Goal: Task Accomplishment & Management: Complete application form

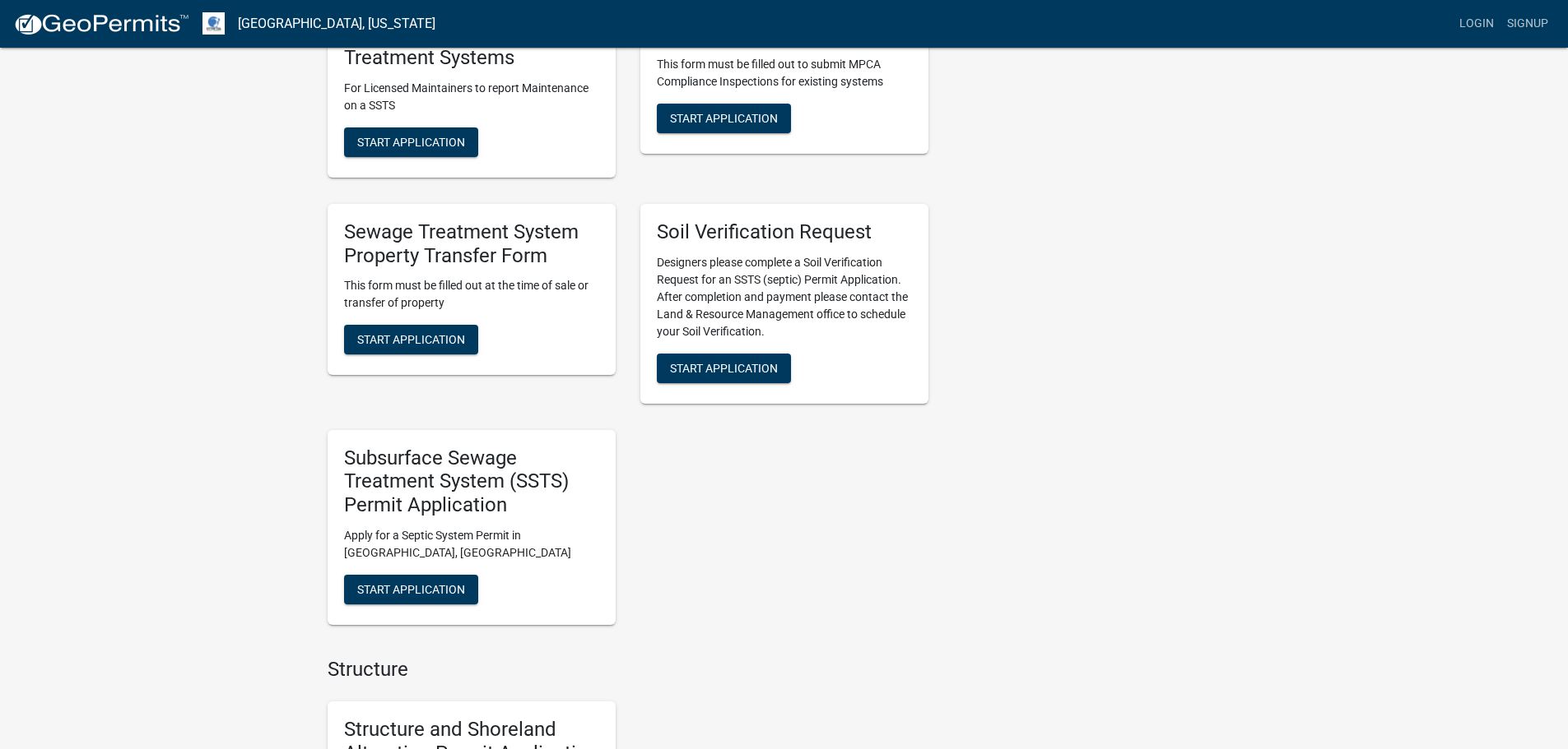
scroll to position [521, 0]
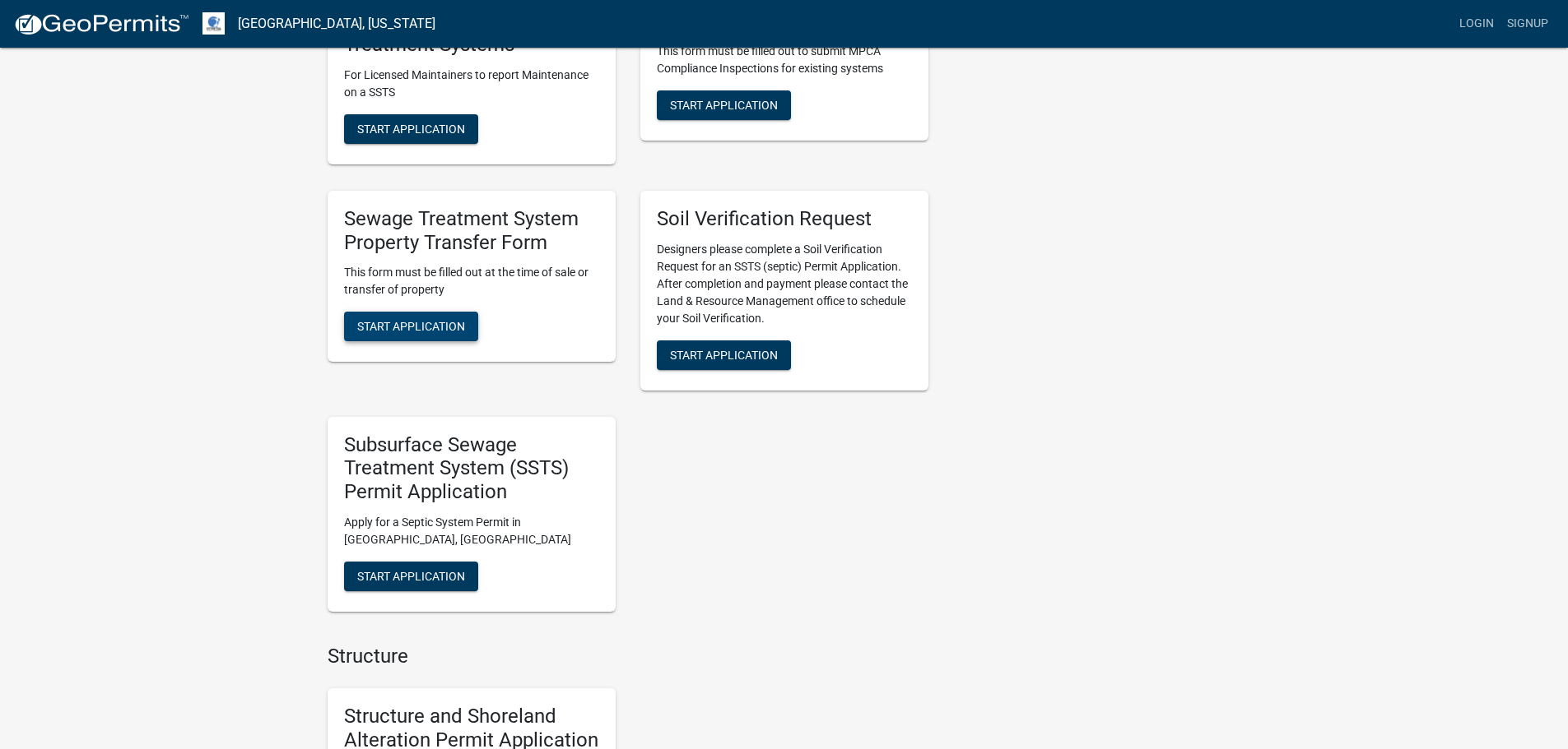
click at [422, 334] on button "Start Application" at bounding box center [411, 326] width 135 height 29
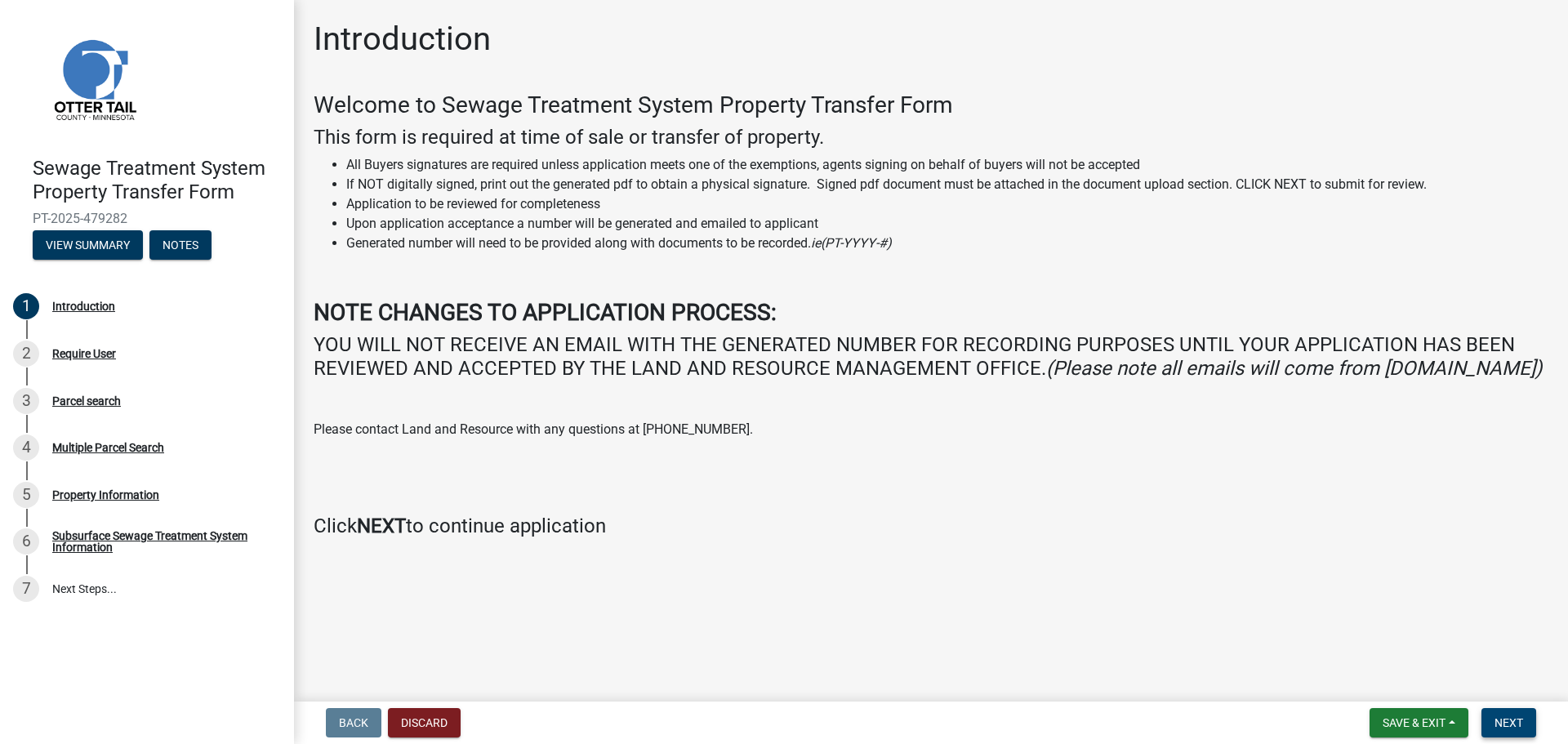
click at [1511, 718] on span "Next" at bounding box center [1509, 723] width 28 height 13
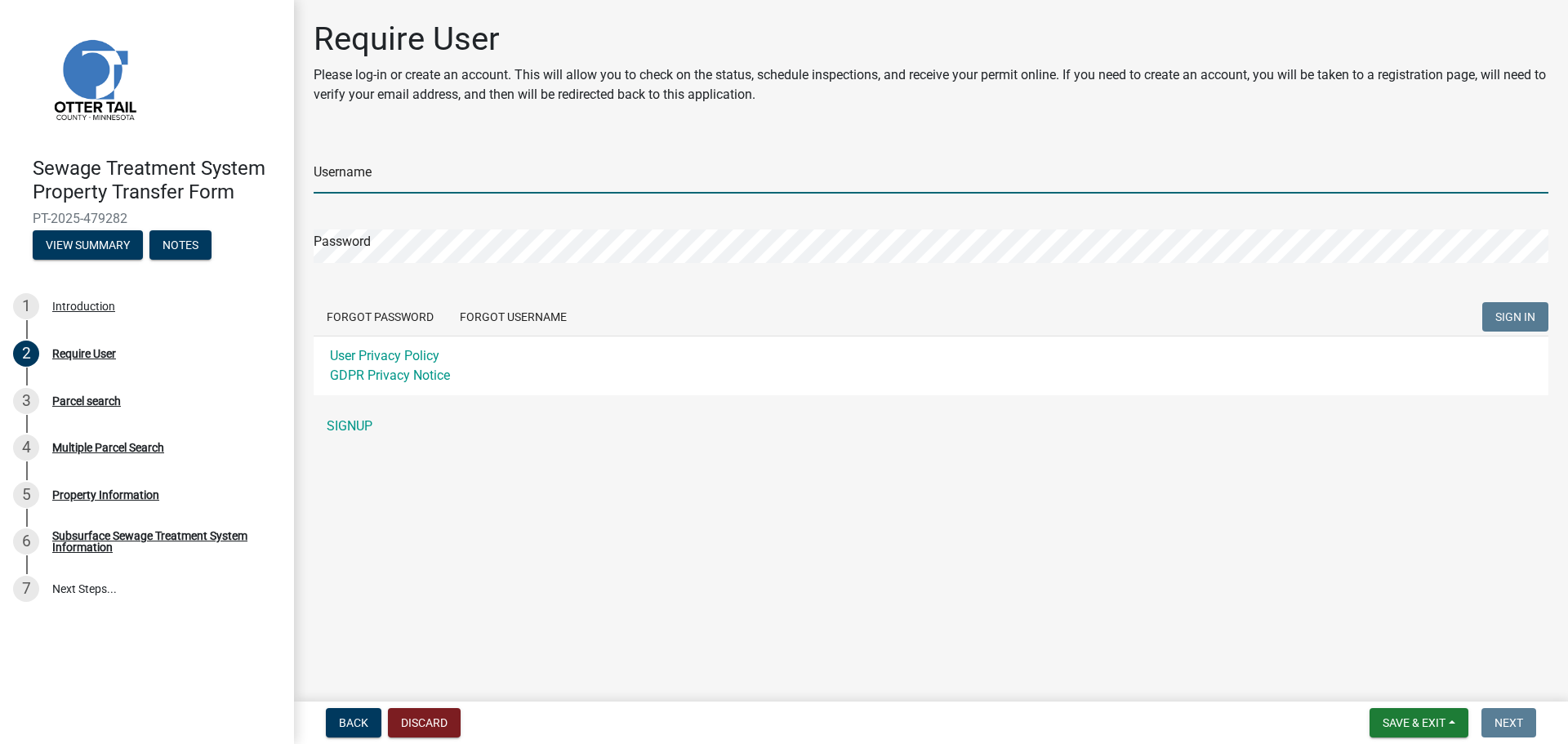
click at [371, 174] on input "Username" at bounding box center [931, 177] width 1235 height 34
type input "JeremyHolmes"
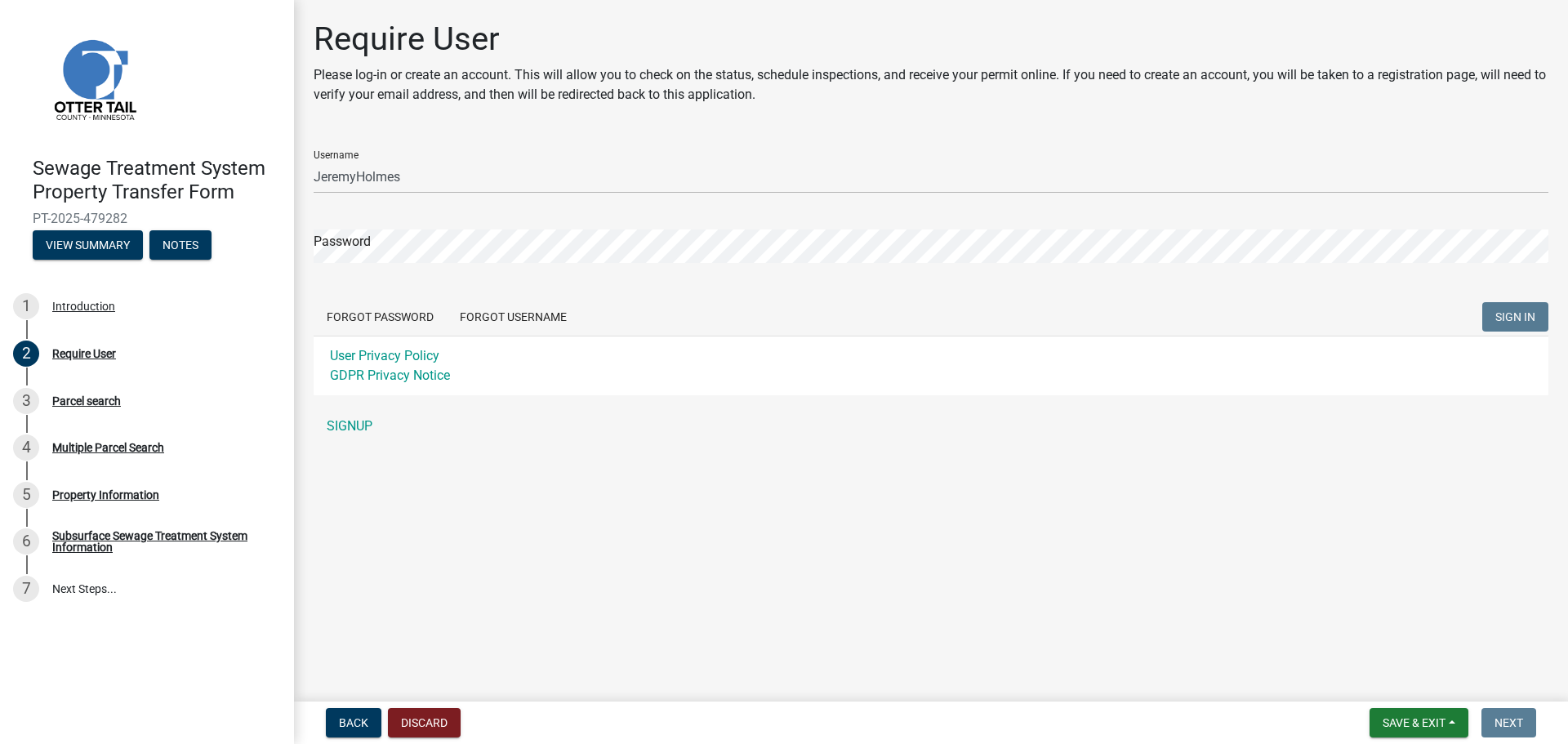
click at [301, 253] on div "Require User Please log-in or create an account. This will allow you to check o…" at bounding box center [930, 238] width 1274 height 438
click at [1493, 325] on button "SIGN IN" at bounding box center [1515, 317] width 66 height 29
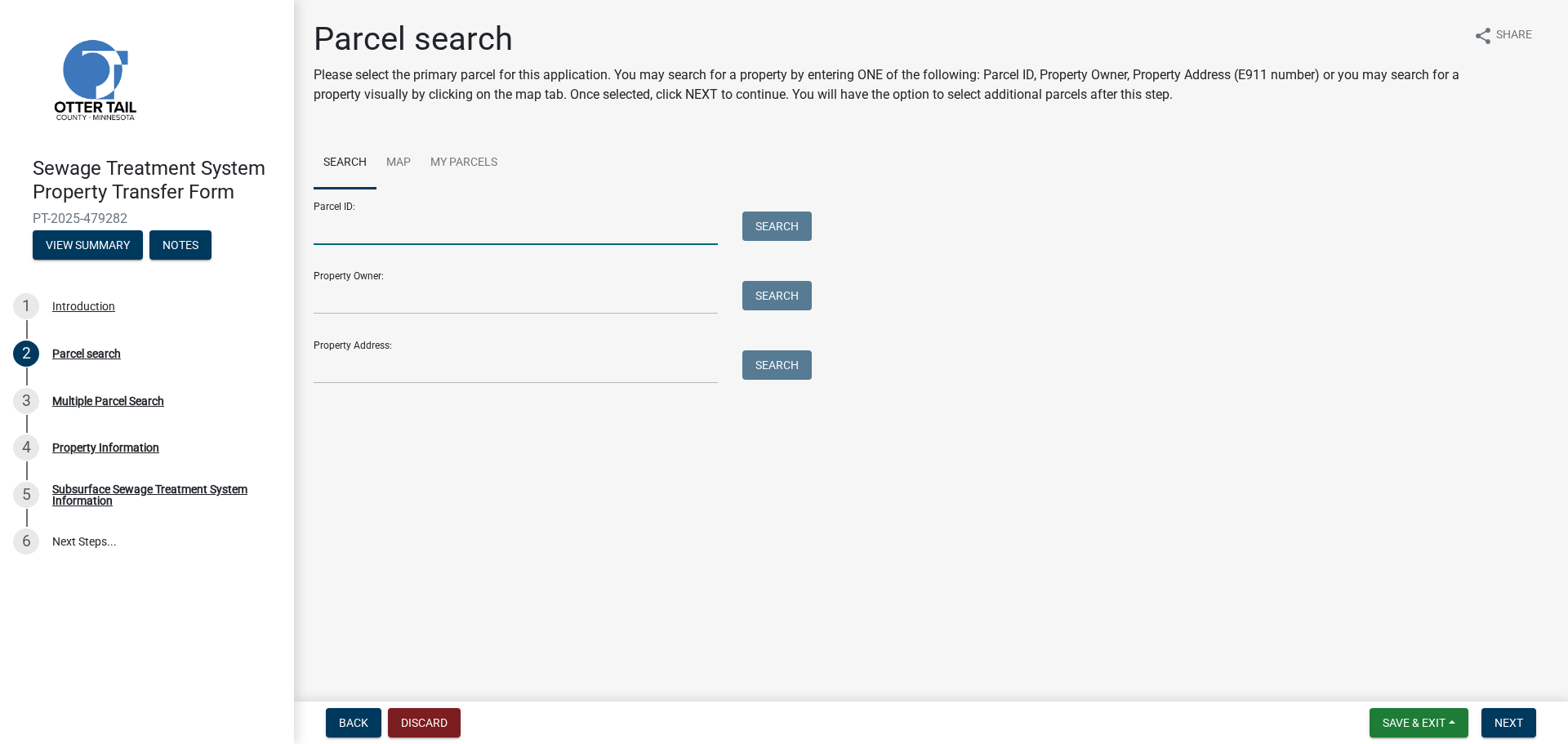
click at [407, 232] on input "Parcel ID:" at bounding box center [516, 228] width 404 height 34
type input "17-000-99-0765-000"
click at [803, 210] on div "Parcel ID: 17-000-99-0765-000 Search" at bounding box center [559, 217] width 490 height 57
click at [795, 225] on button "Search" at bounding box center [778, 226] width 70 height 29
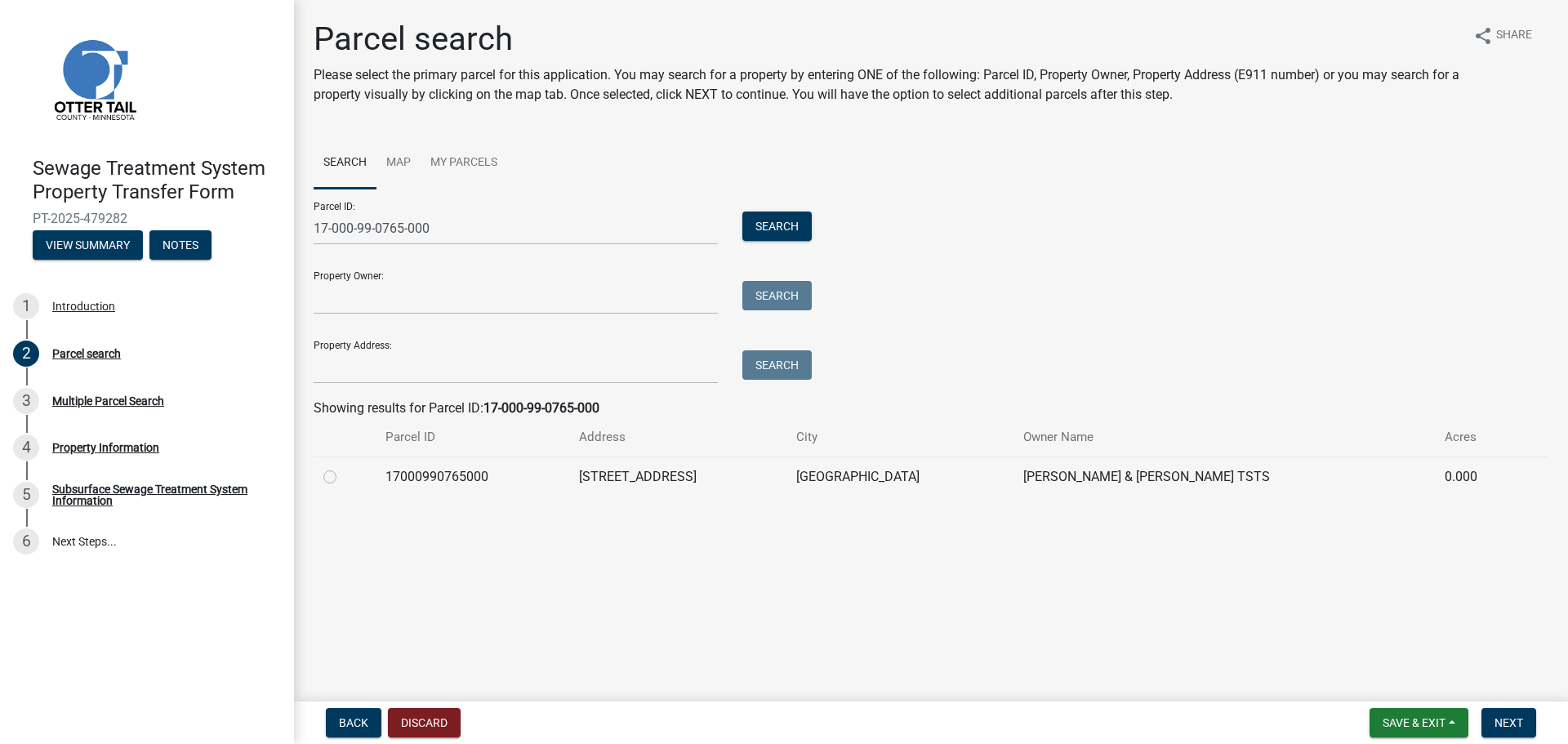
click at [343, 468] on label at bounding box center [343, 468] width 0 height 0
click at [343, 478] on input "radio" at bounding box center [349, 473] width 11 height 11
radio input "true"
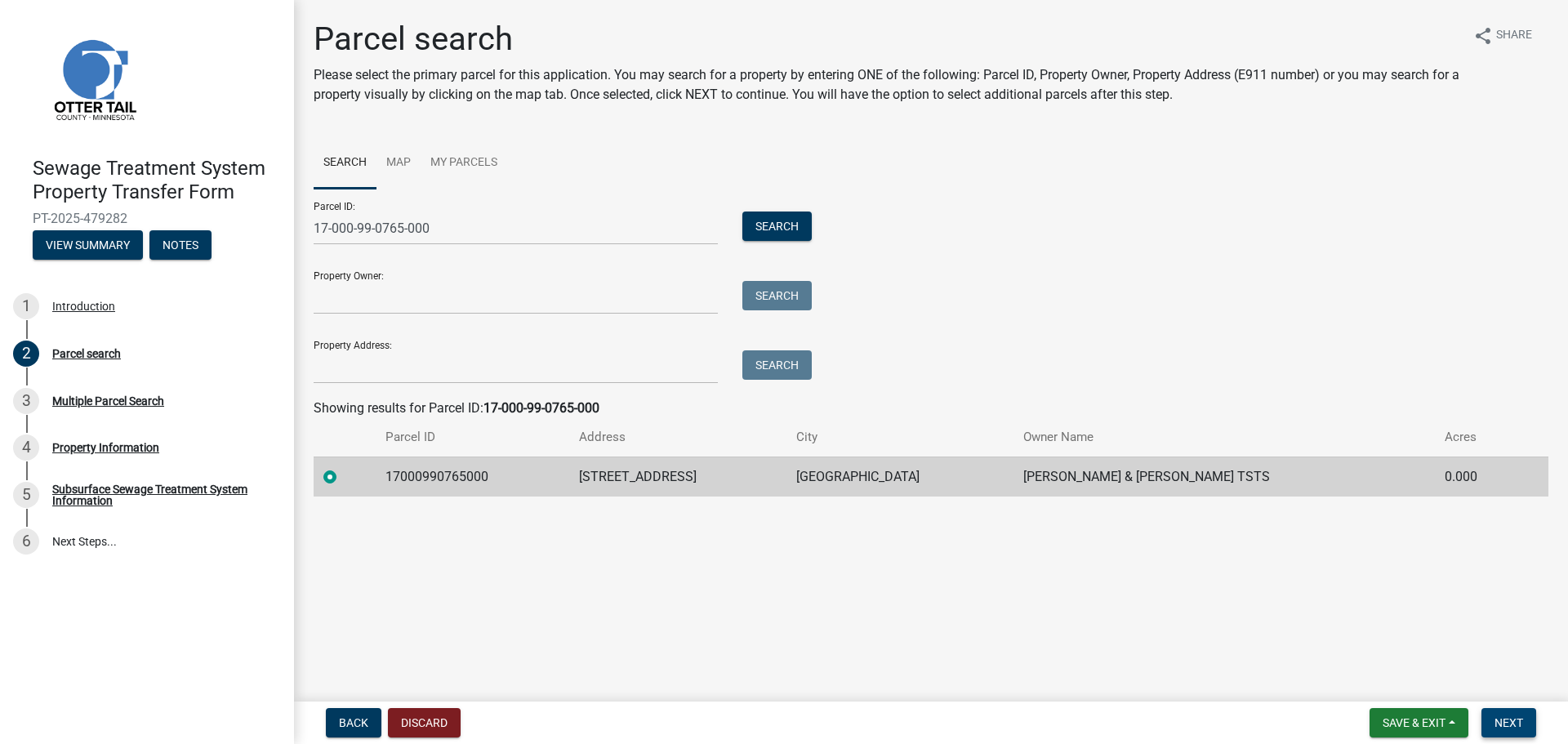
click at [1506, 730] on button "Next" at bounding box center [1509, 723] width 55 height 29
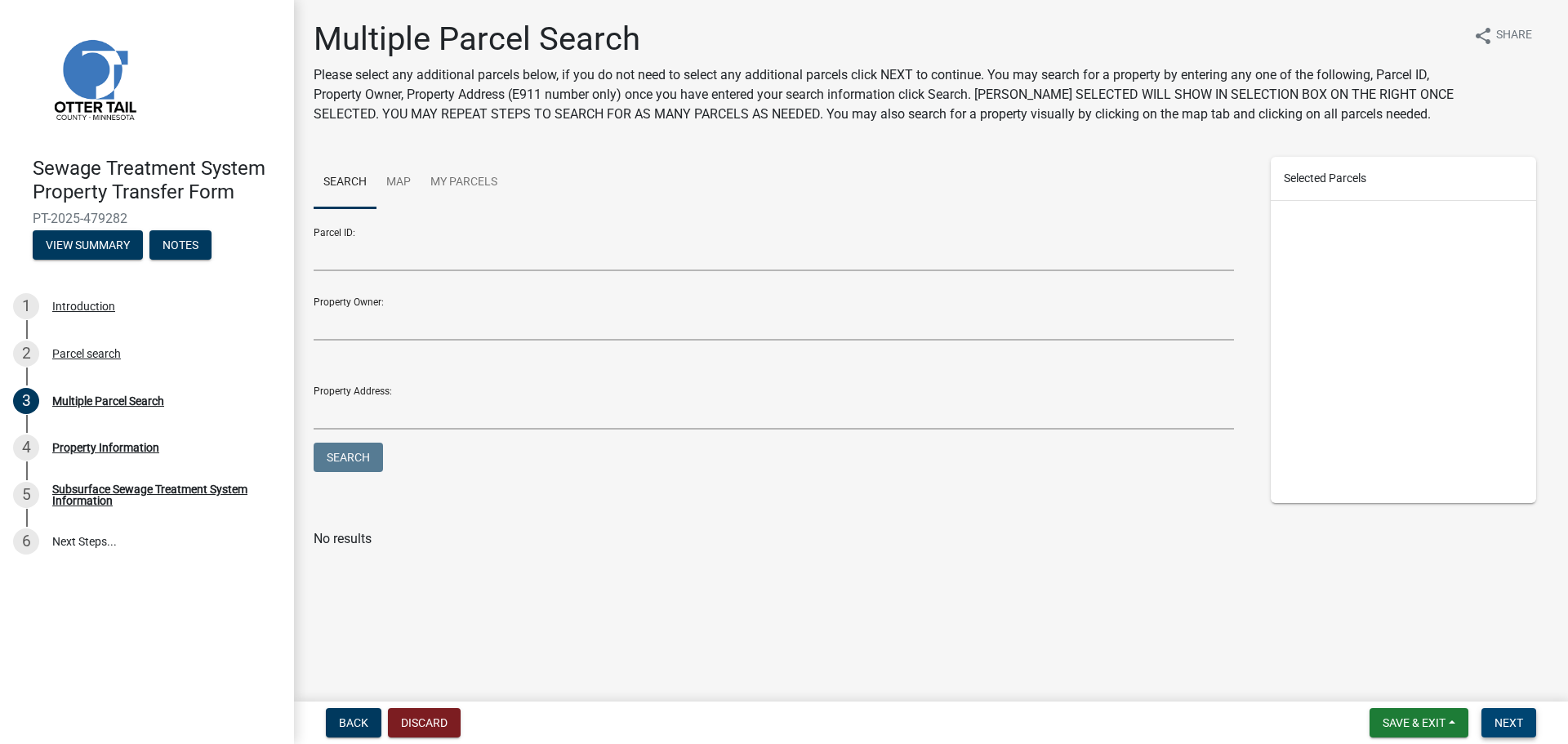
click at [1527, 713] on button "Next" at bounding box center [1509, 723] width 55 height 29
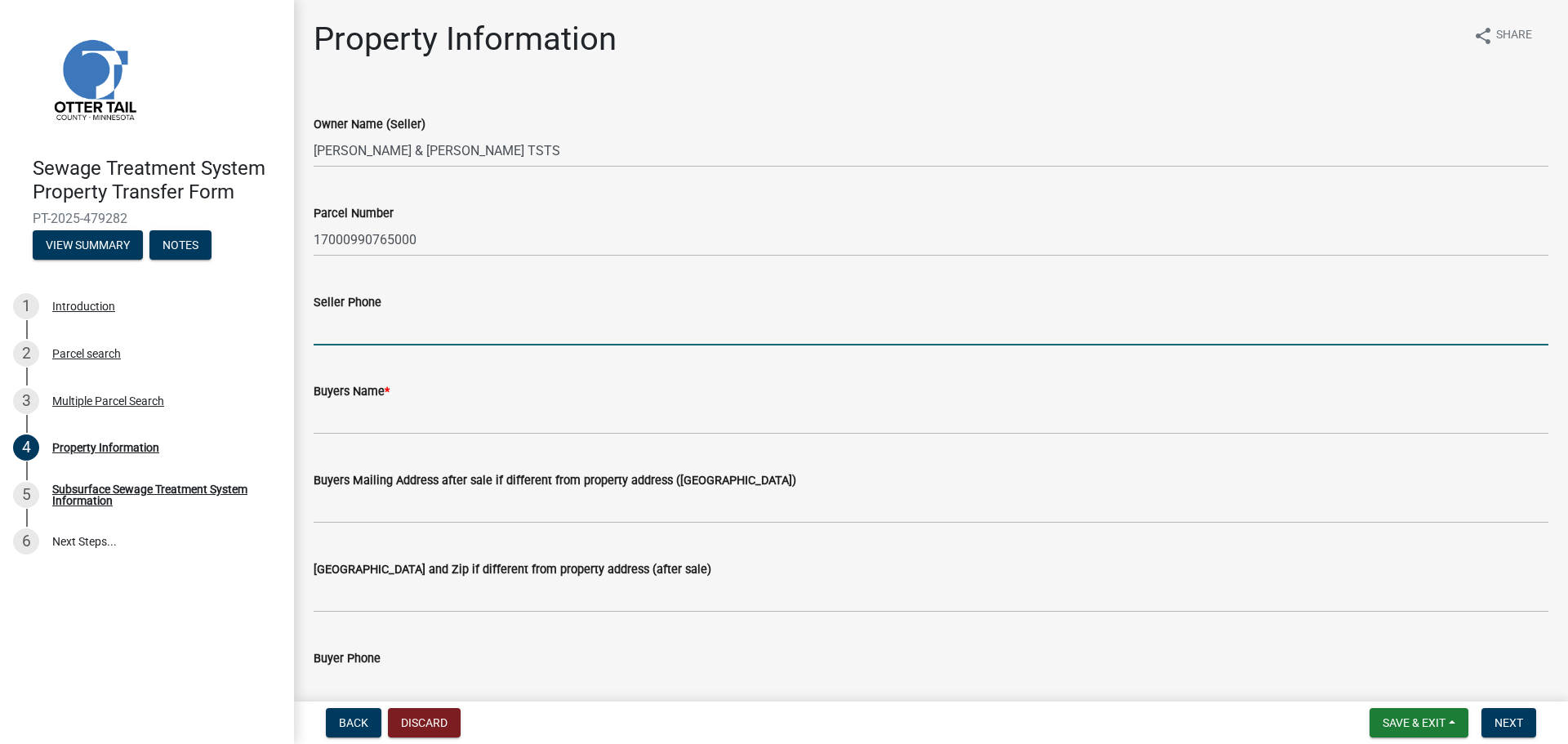
drag, startPoint x: 338, startPoint y: 338, endPoint x: 407, endPoint y: 332, distance: 69.3
click at [338, 338] on input "Seller Phone" at bounding box center [931, 329] width 1235 height 34
type input "7014513000"
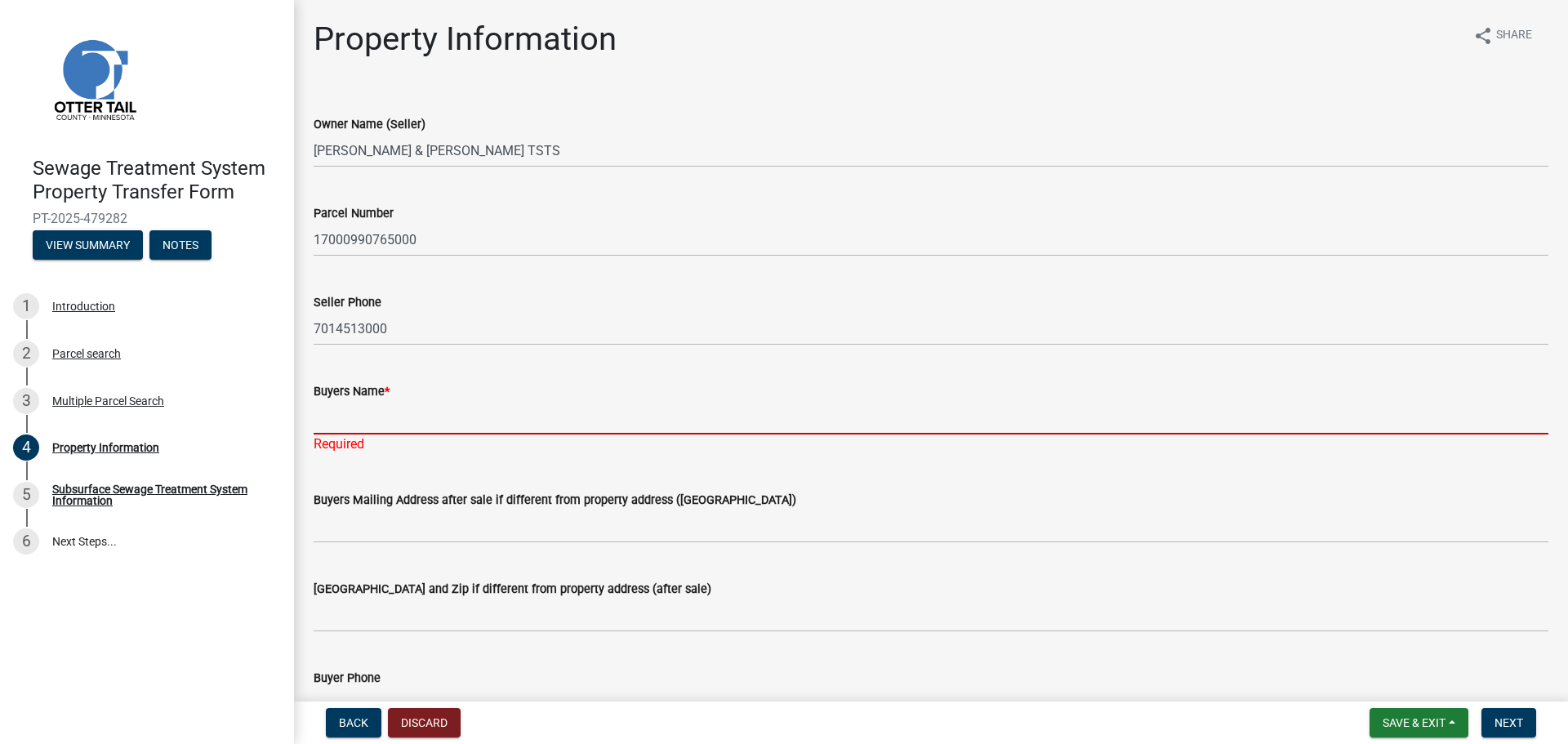
click at [420, 423] on input "Buyers Name *" at bounding box center [931, 417] width 1235 height 34
paste input "Bell Bank, as Successor Trustee of the [PERSON_NAME] Revocable Living Trust Agr…"
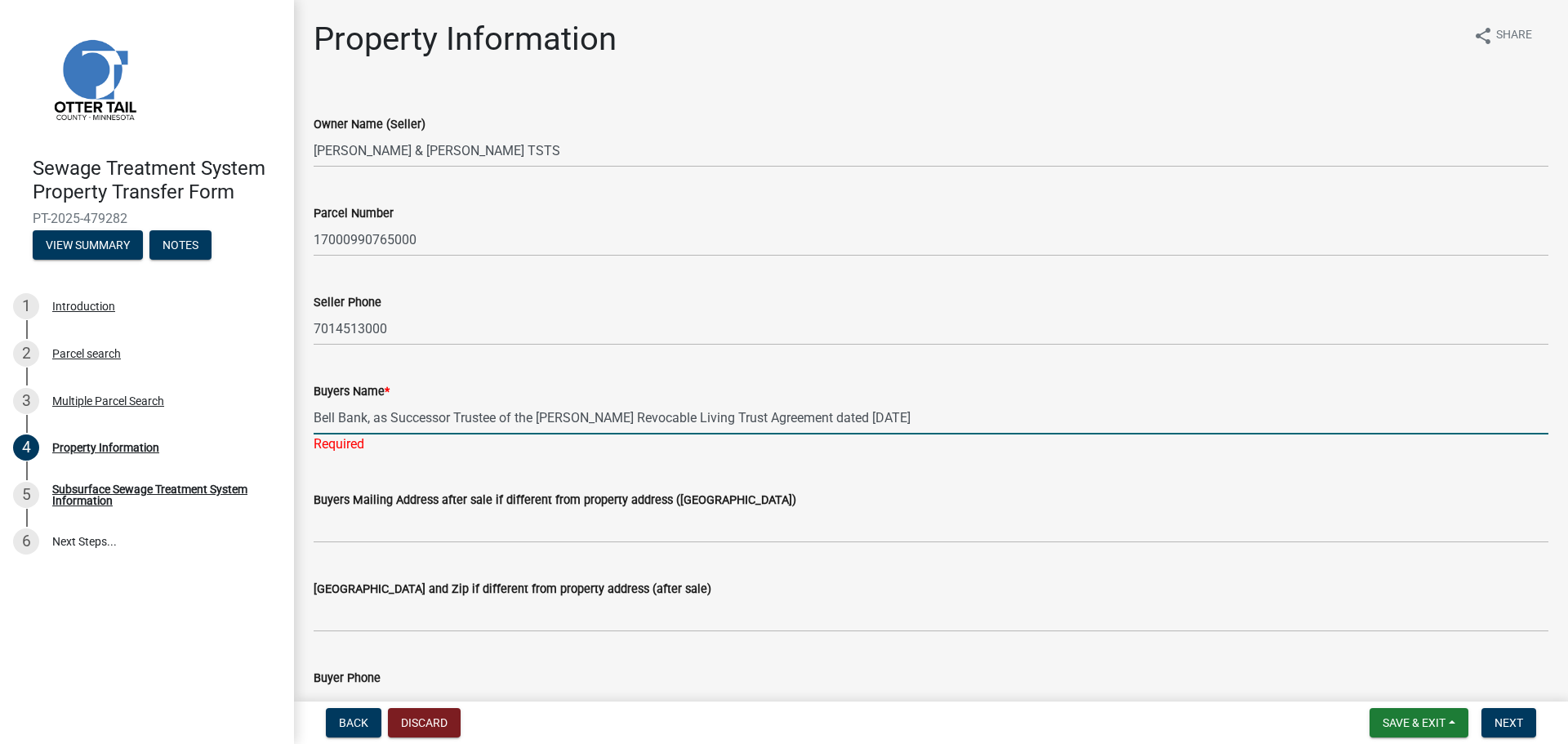
type input "Bell Bank, as Successor Trustee of the [PERSON_NAME] Revocable Living Trust Agr…"
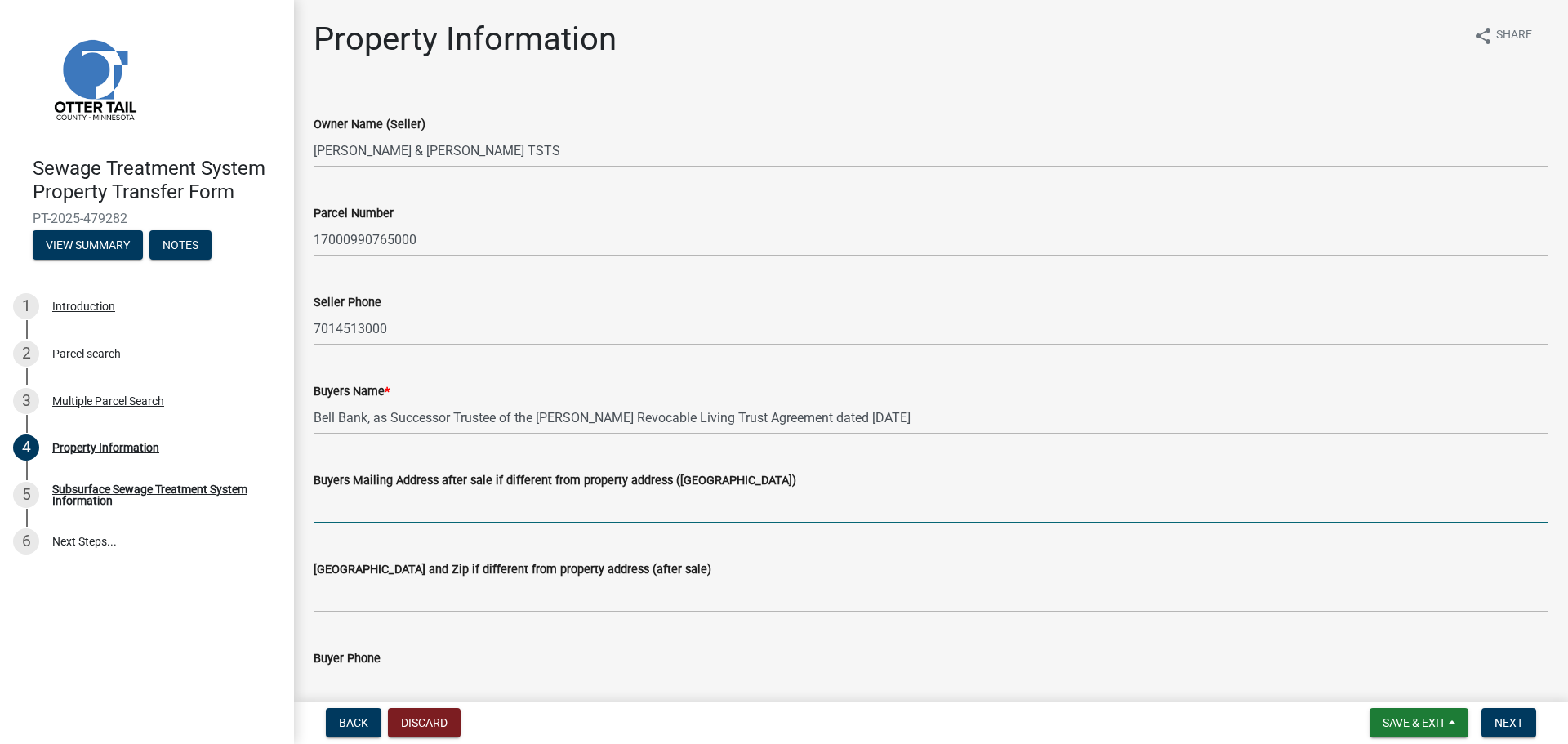
click at [436, 511] on input "Buyers Mailing Address after sale if different from property address ([GEOGRAPH…" at bounding box center [931, 507] width 1235 height 34
paste input "PO Box 9798"
type input "PO Box 9798"
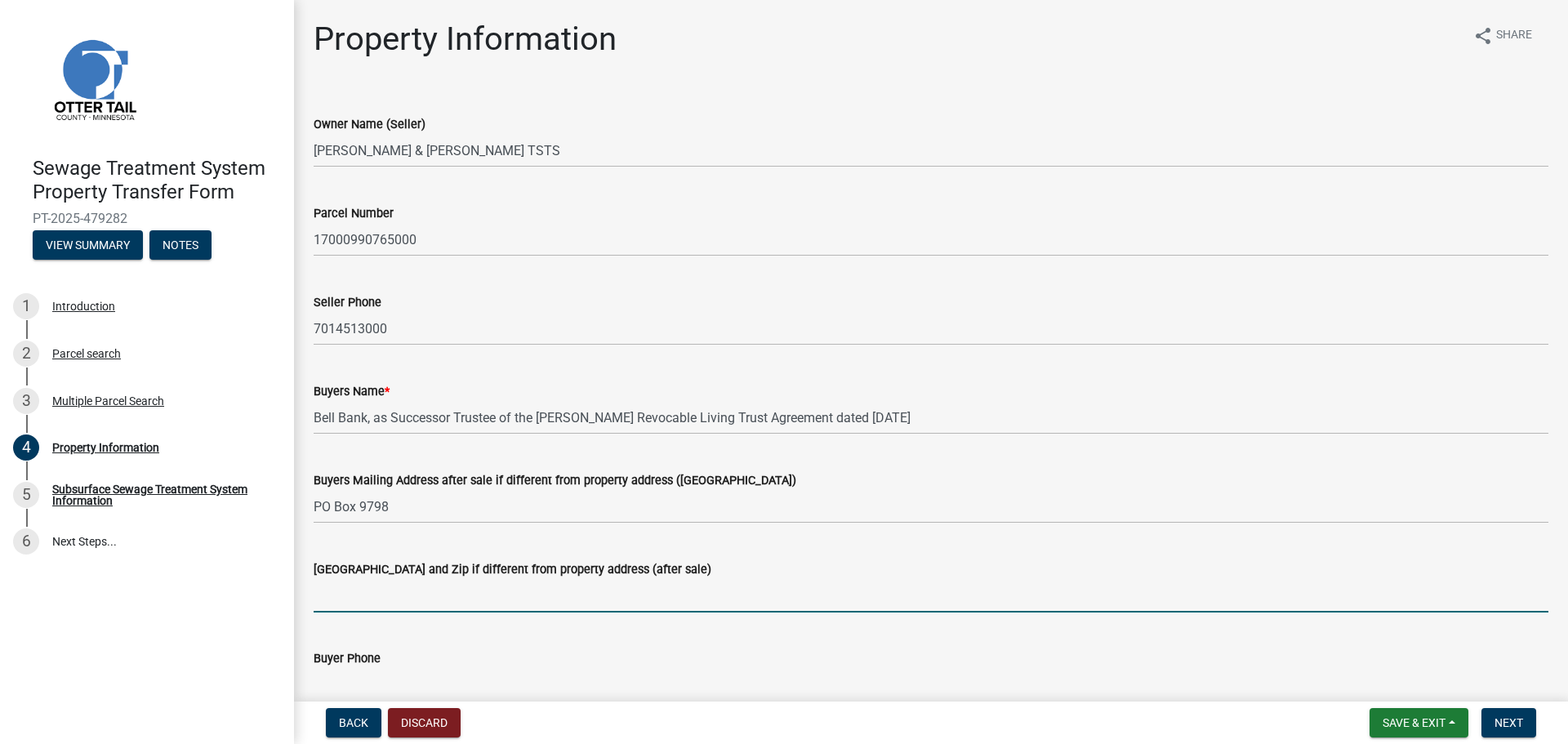
click at [382, 586] on input "[GEOGRAPHIC_DATA] and Zip if different from property address (after sale)" at bounding box center [931, 596] width 1235 height 34
type input "Fargo, [GEOGRAPHIC_DATA] 58106-9798"
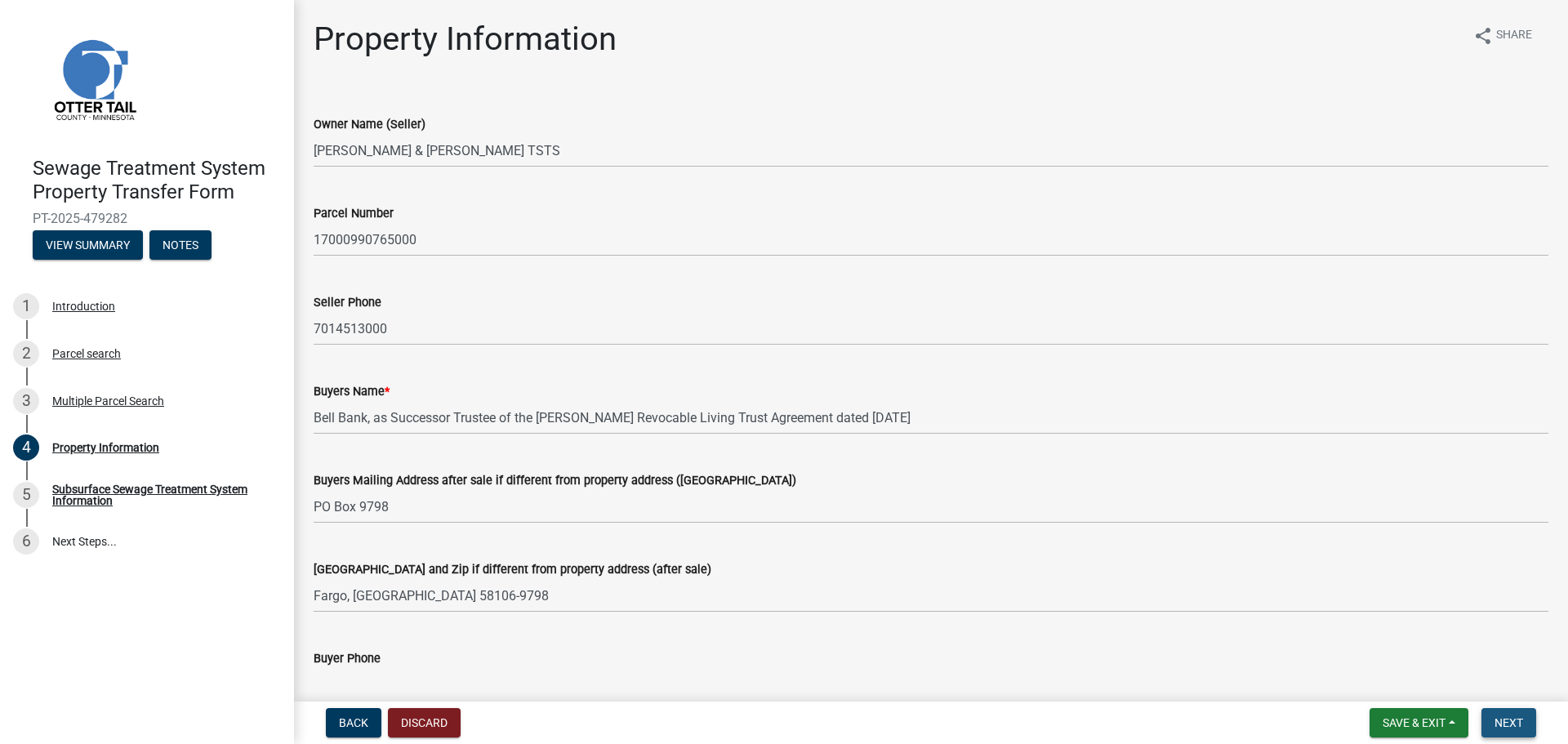
click at [1512, 714] on button "Next" at bounding box center [1509, 723] width 55 height 29
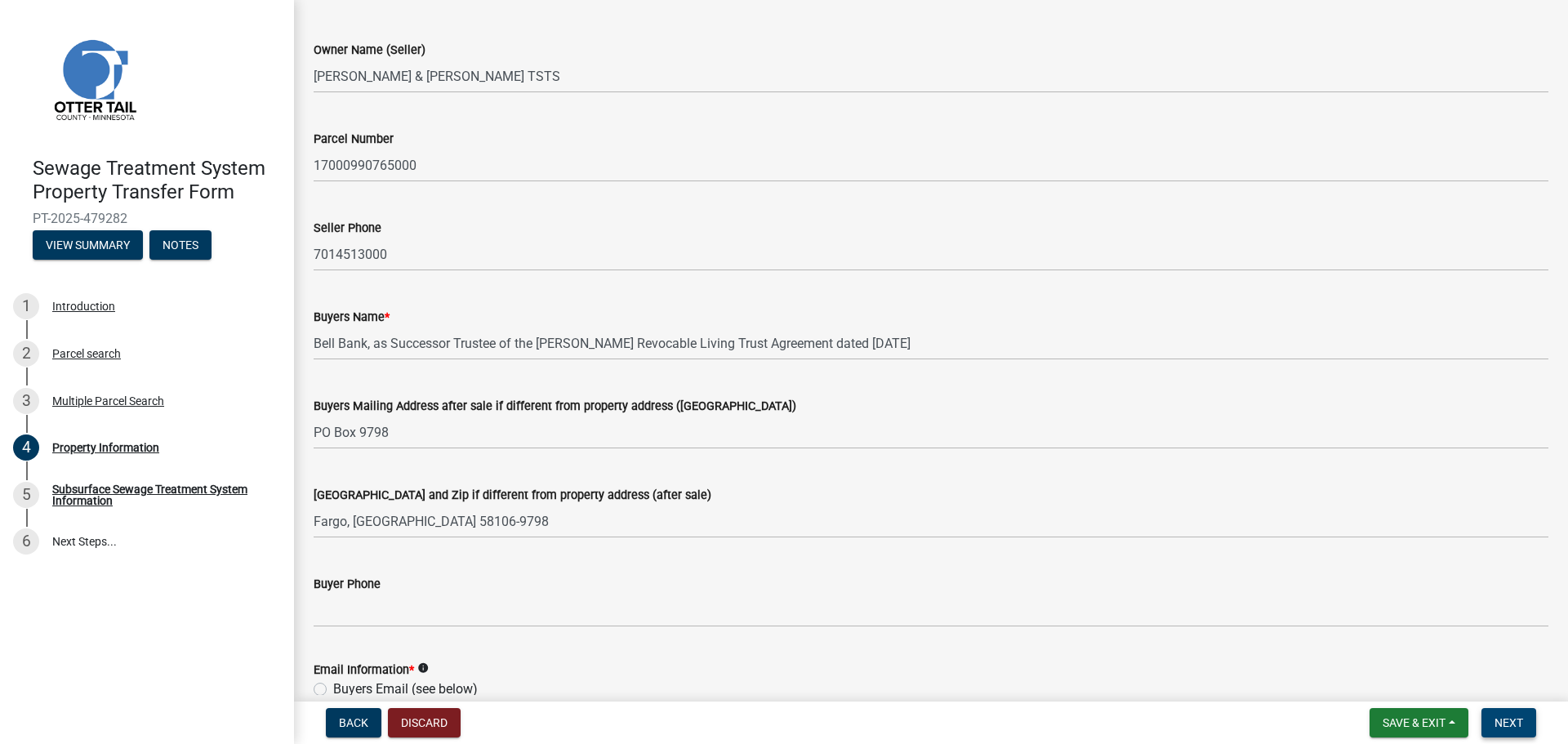
scroll to position [109, 0]
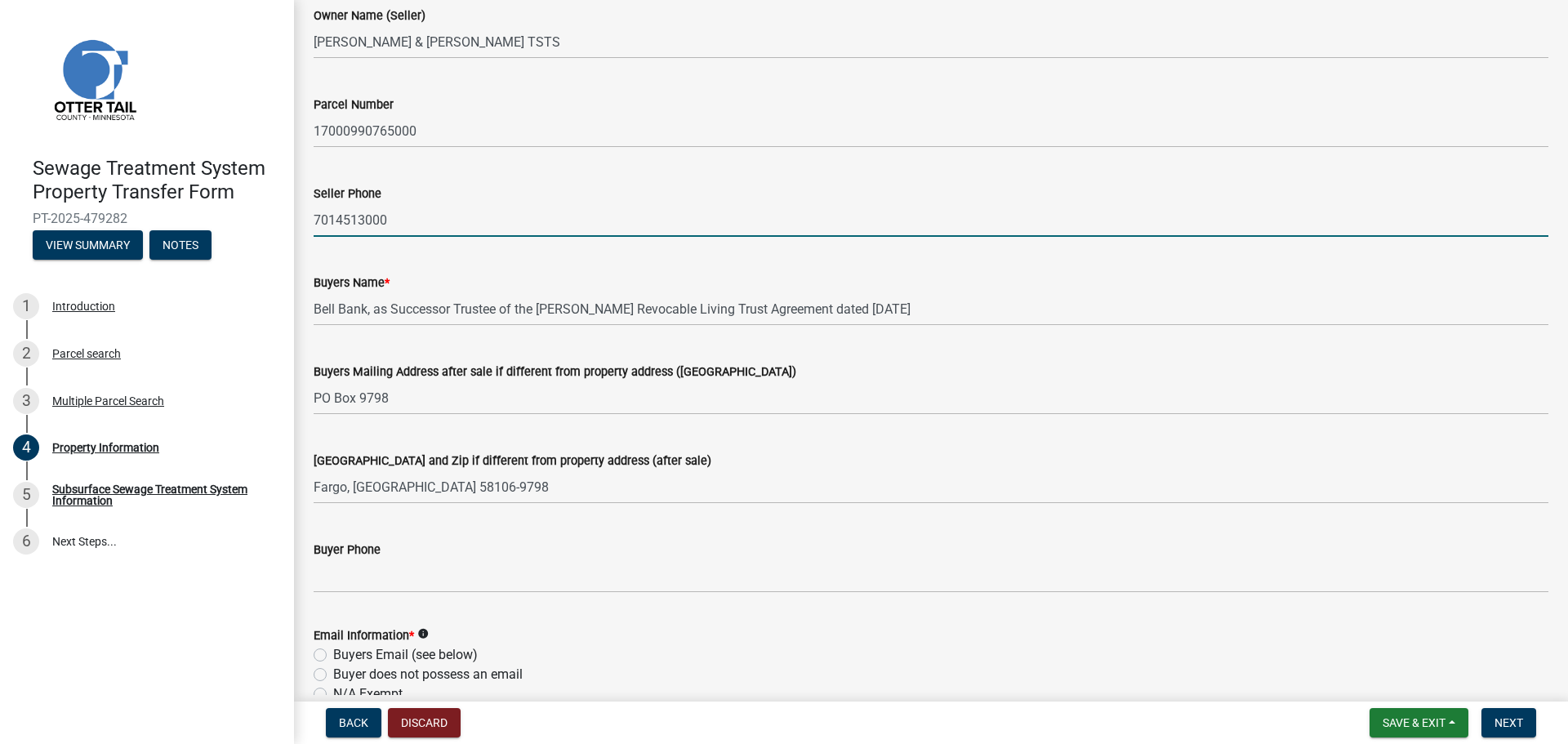
drag, startPoint x: 392, startPoint y: 223, endPoint x: 312, endPoint y: 218, distance: 80.2
click at [312, 218] on div "Seller Phone [PHONE_NUMBER]" at bounding box center [930, 199] width 1260 height 76
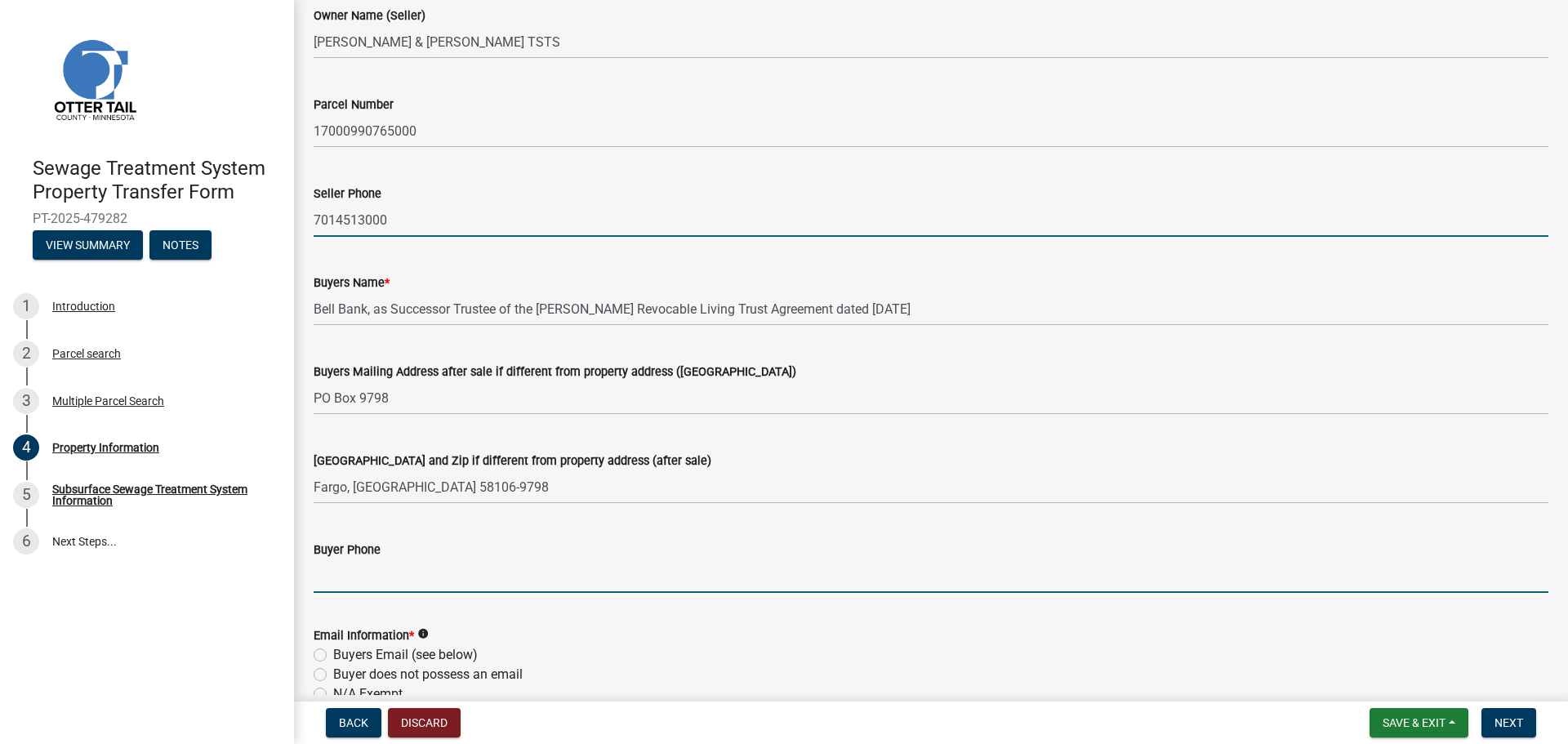
click at [358, 592] on input "Buyer Phone" at bounding box center [931, 577] width 1235 height 34
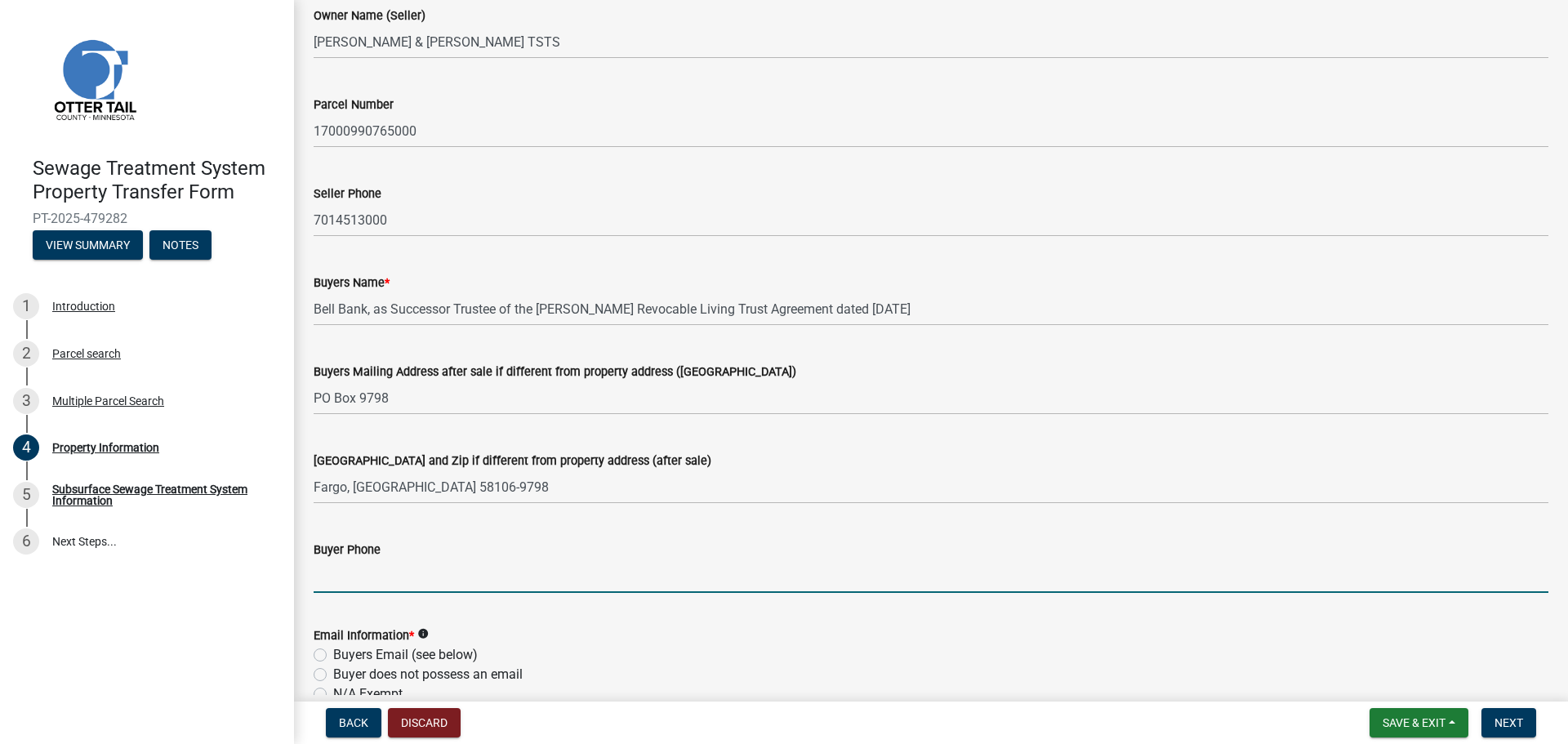
paste input "7014513000"
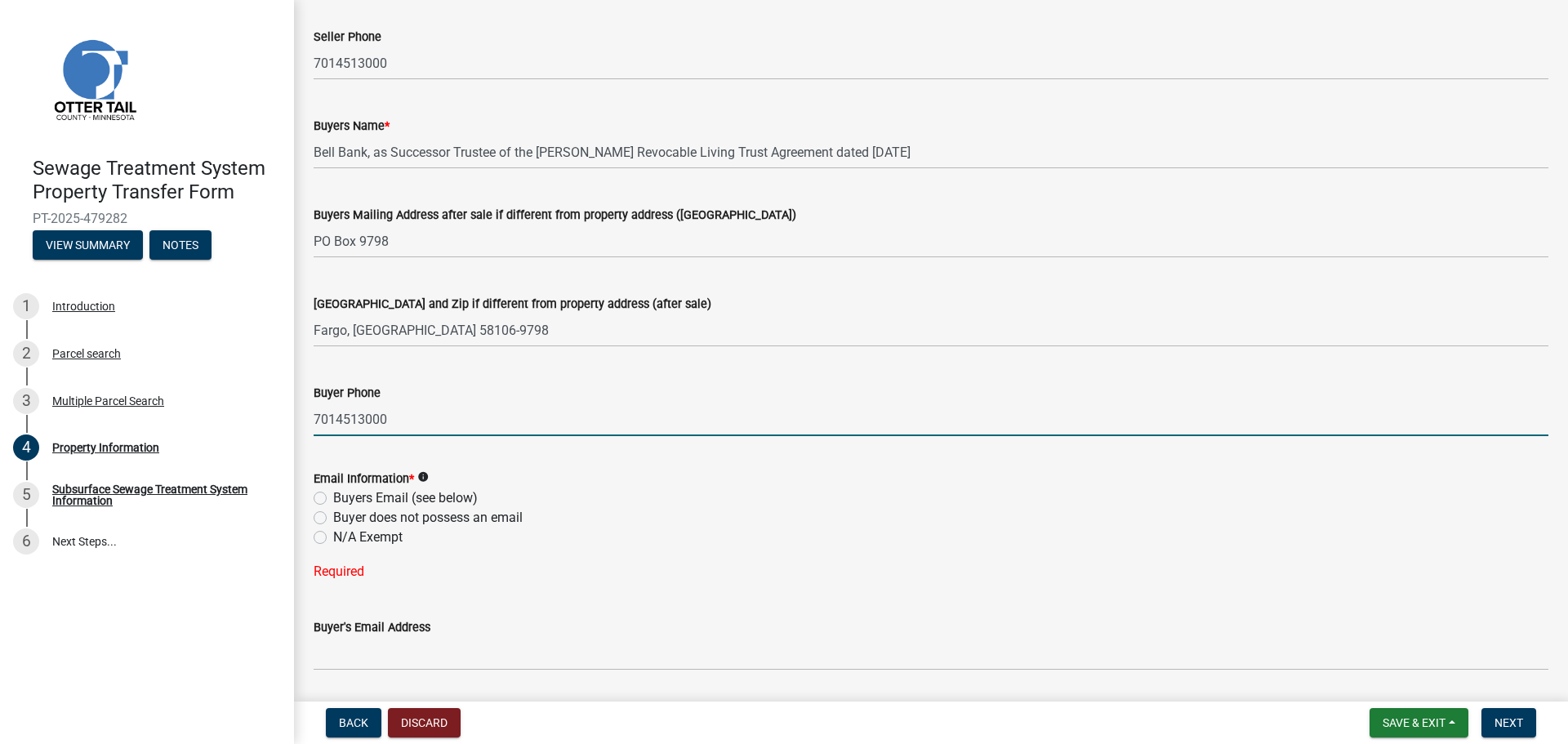
scroll to position [272, 0]
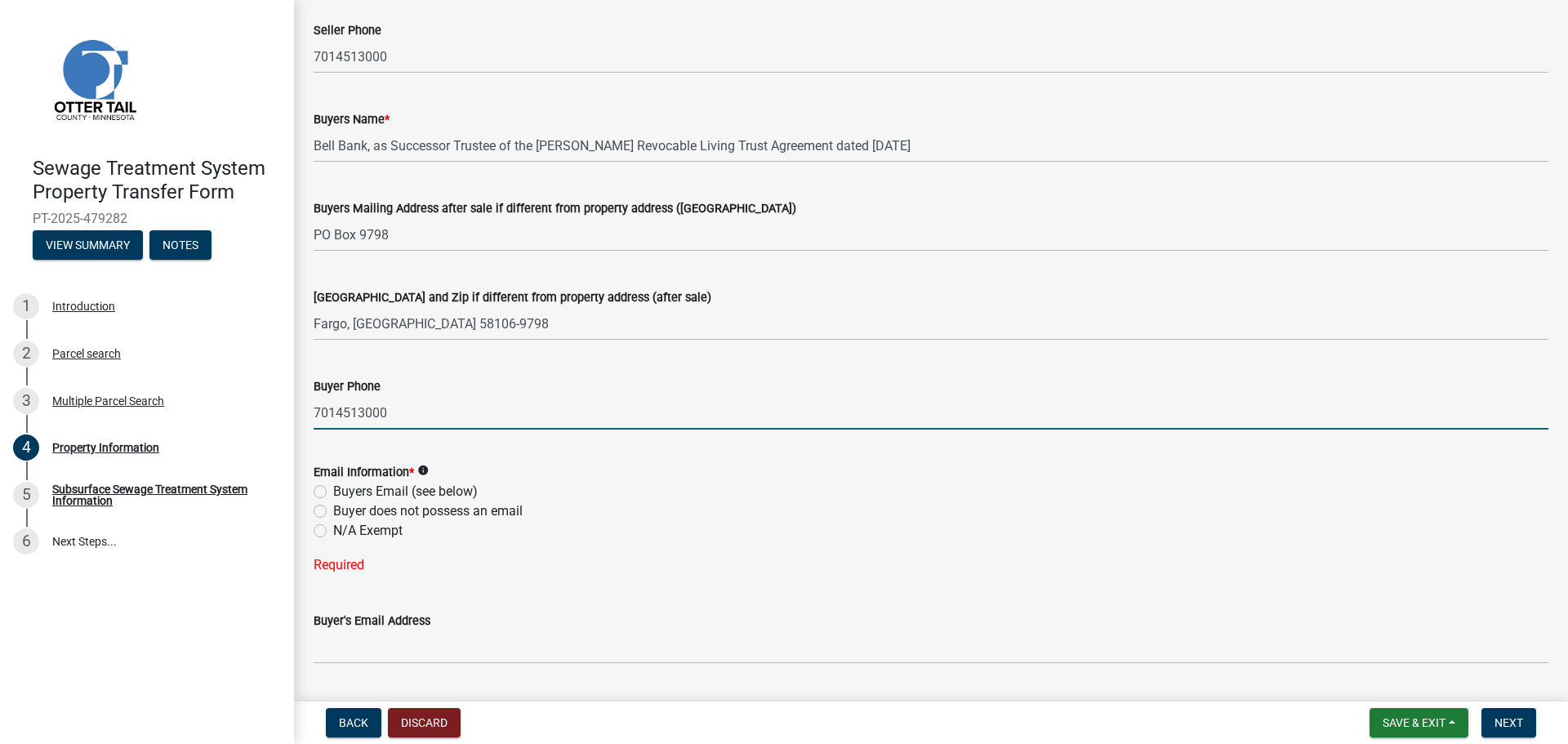
type input "7014513000"
click at [427, 469] on icon "info" at bounding box center [423, 470] width 11 height 11
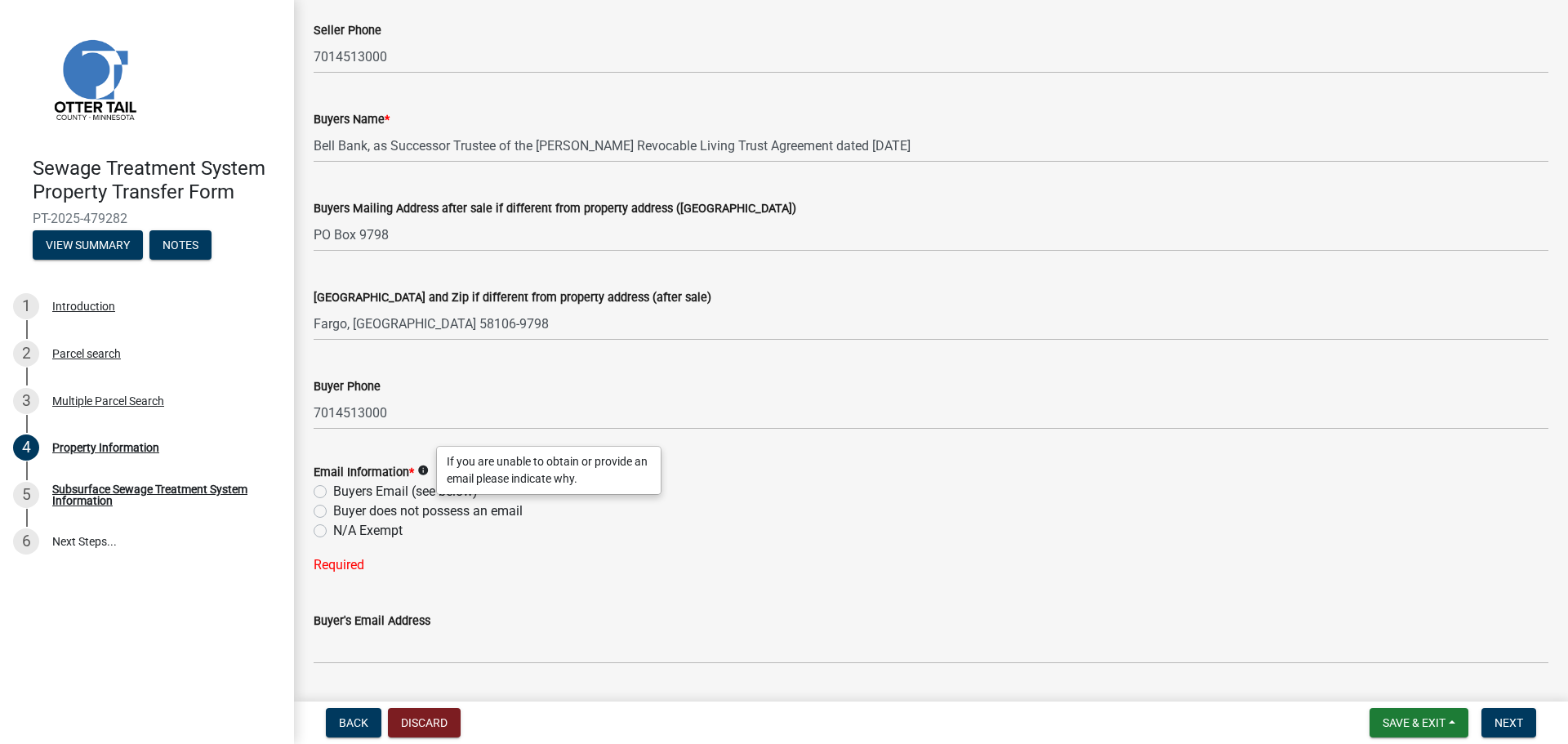
click at [333, 525] on label "N/A Exempt" at bounding box center [368, 531] width 70 height 19
click at [333, 525] on input "N/A Exempt" at bounding box center [338, 527] width 11 height 11
radio input "true"
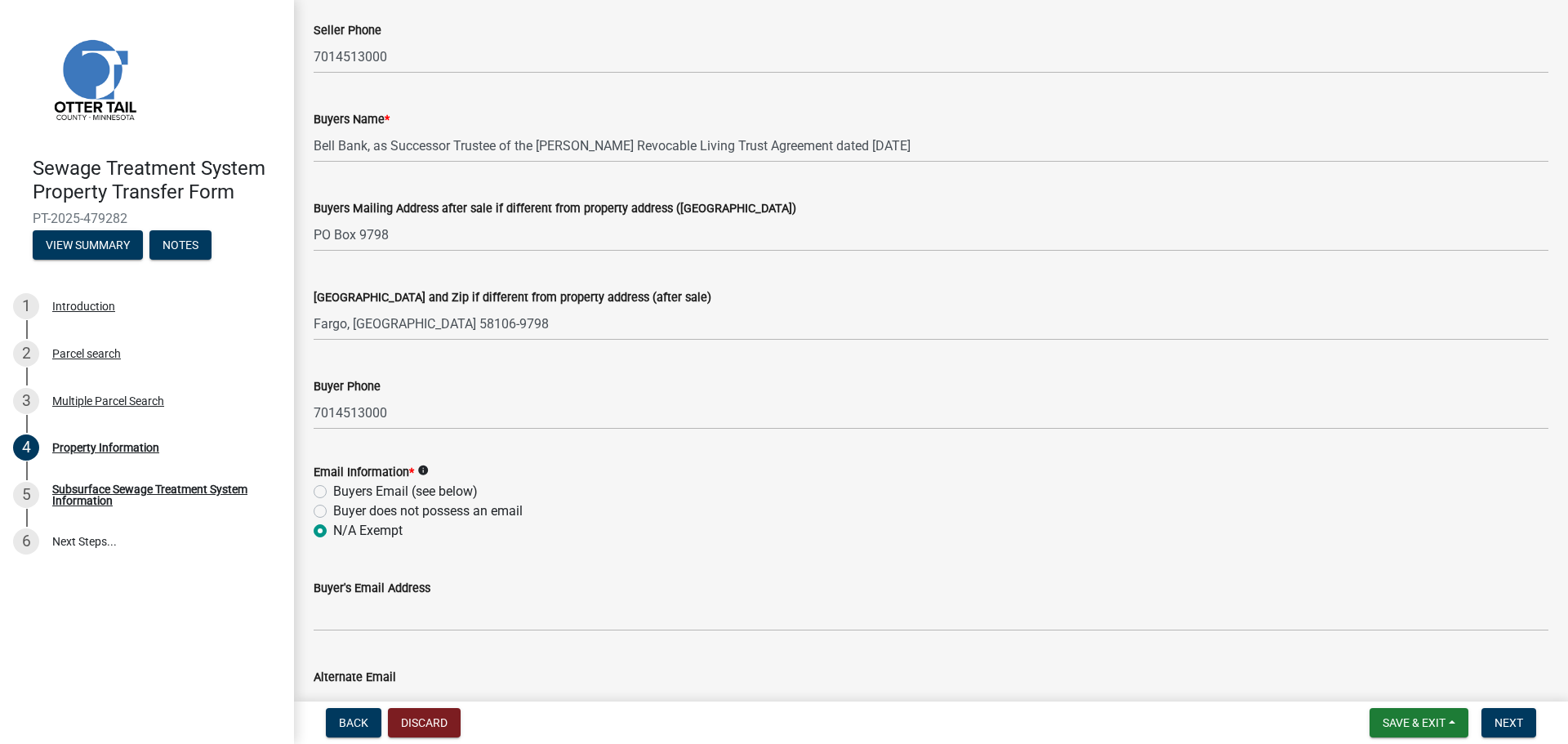
click at [370, 515] on label "Buyer does not possess an email" at bounding box center [427, 511] width 189 height 19
click at [344, 512] on input "Buyer does not possess an email" at bounding box center [338, 507] width 11 height 11
radio input "true"
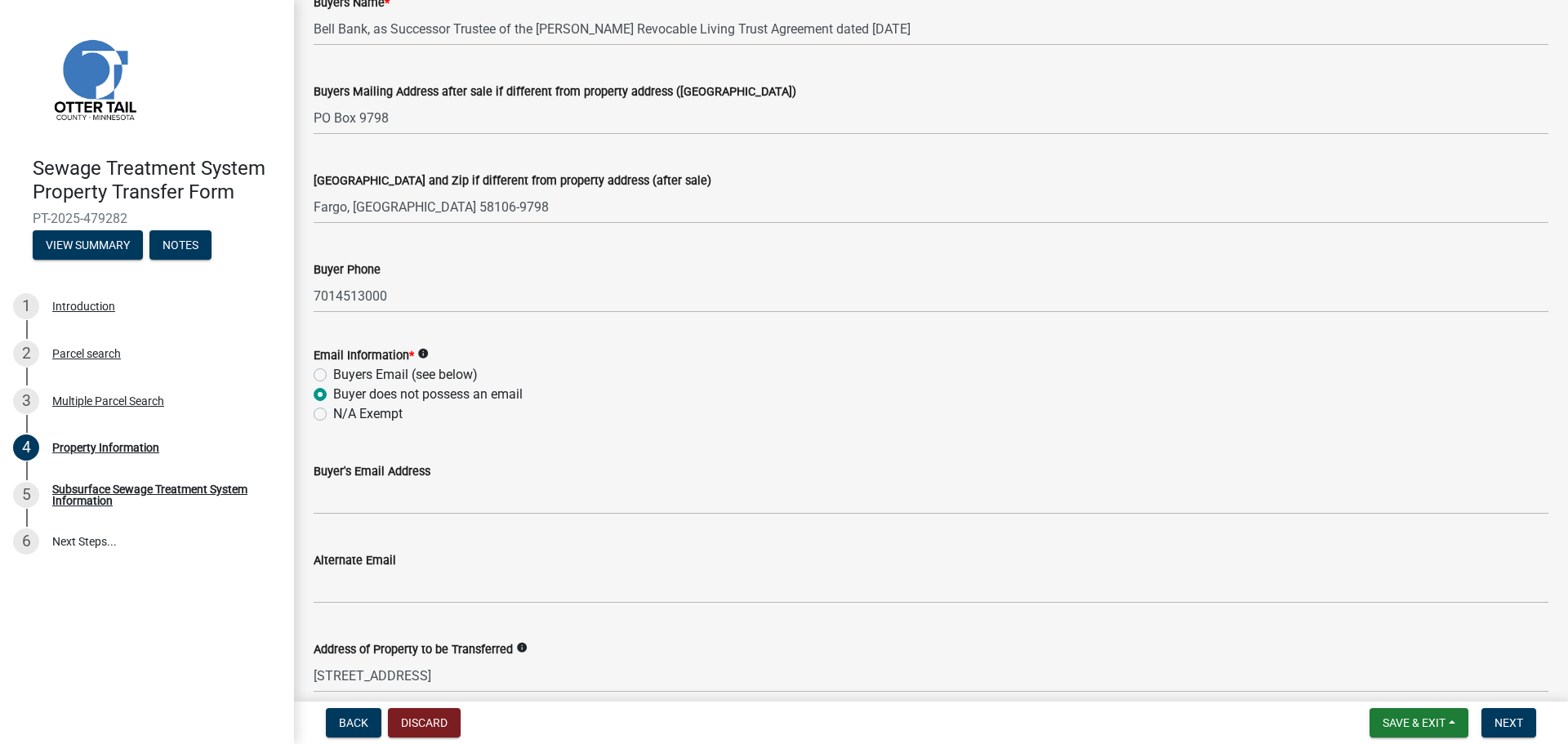
scroll to position [545, 0]
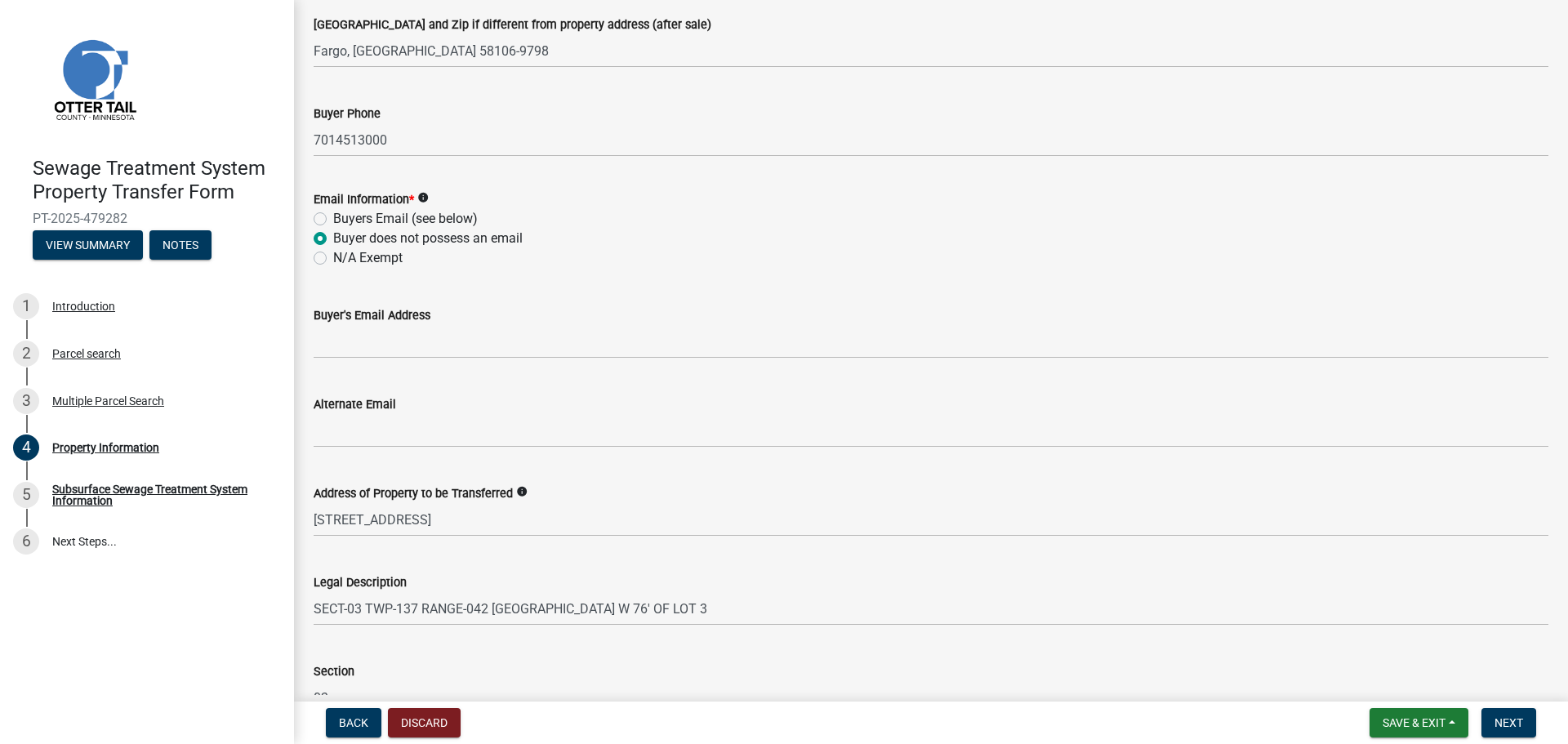
click at [424, 198] on icon "info" at bounding box center [423, 198] width 11 height 11
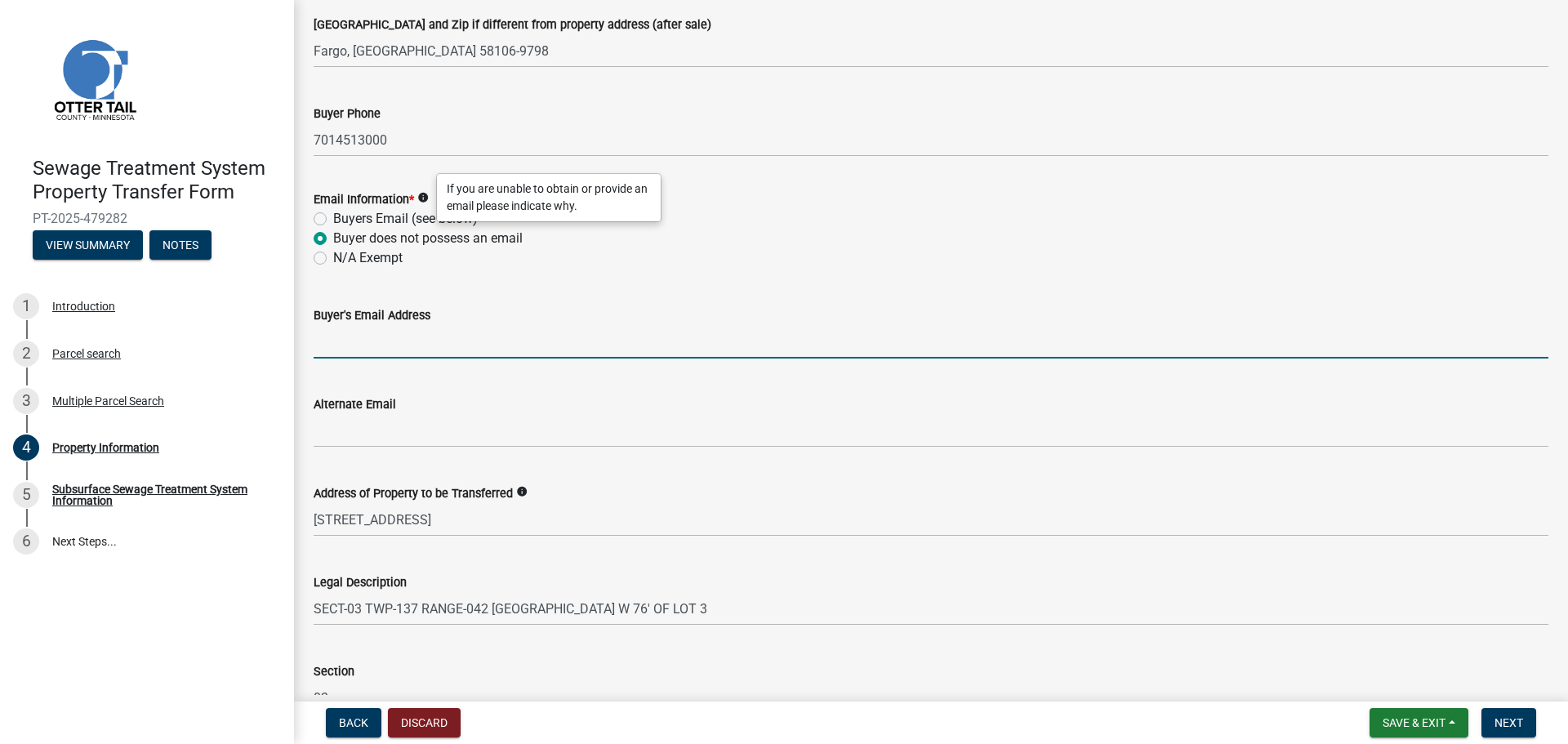
click at [363, 347] on input "Buyer's Email Address" at bounding box center [931, 341] width 1235 height 34
click at [697, 318] on div "Buyer's Email Address" at bounding box center [931, 315] width 1235 height 19
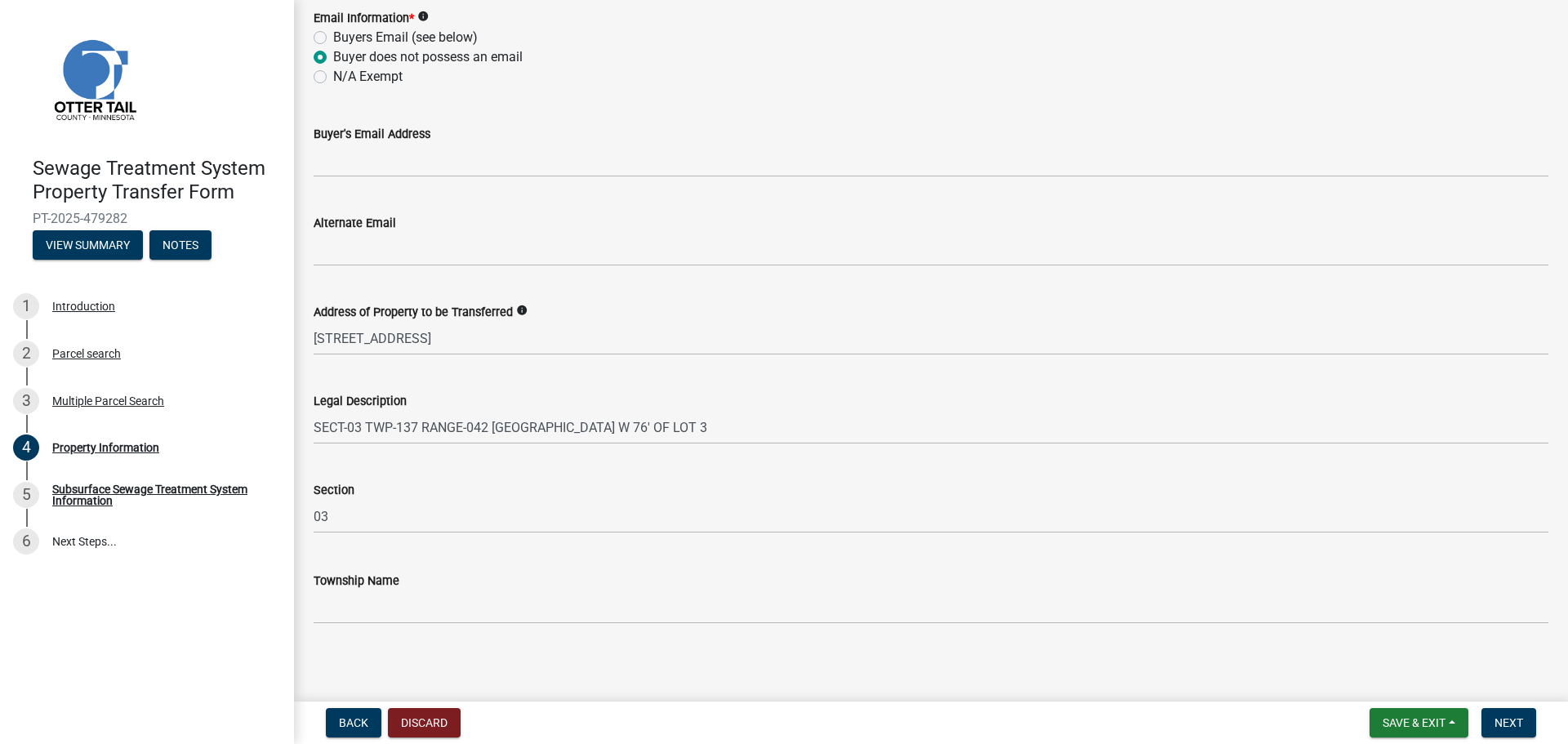
scroll to position [732, 0]
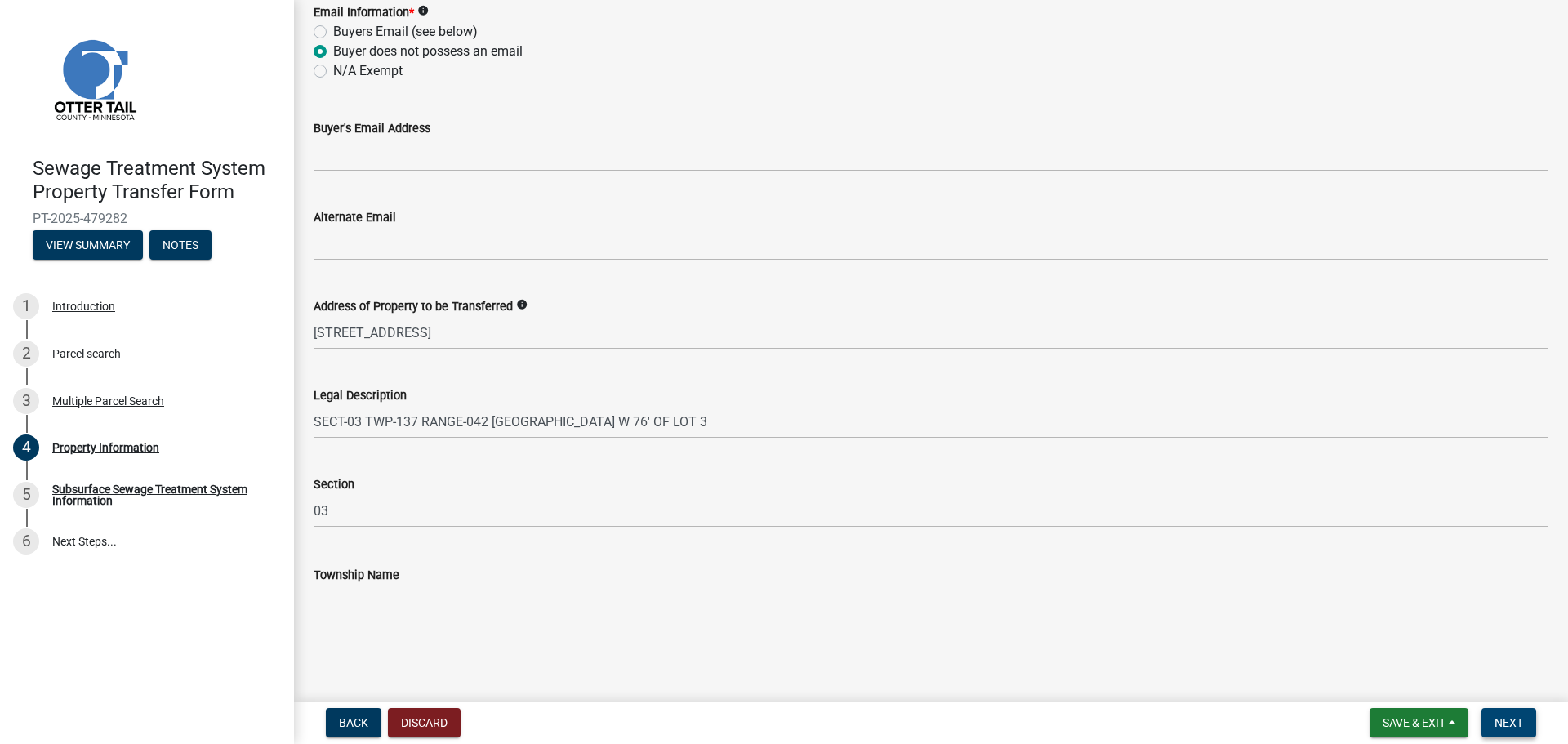
click at [1522, 719] on span "Next" at bounding box center [1509, 723] width 28 height 13
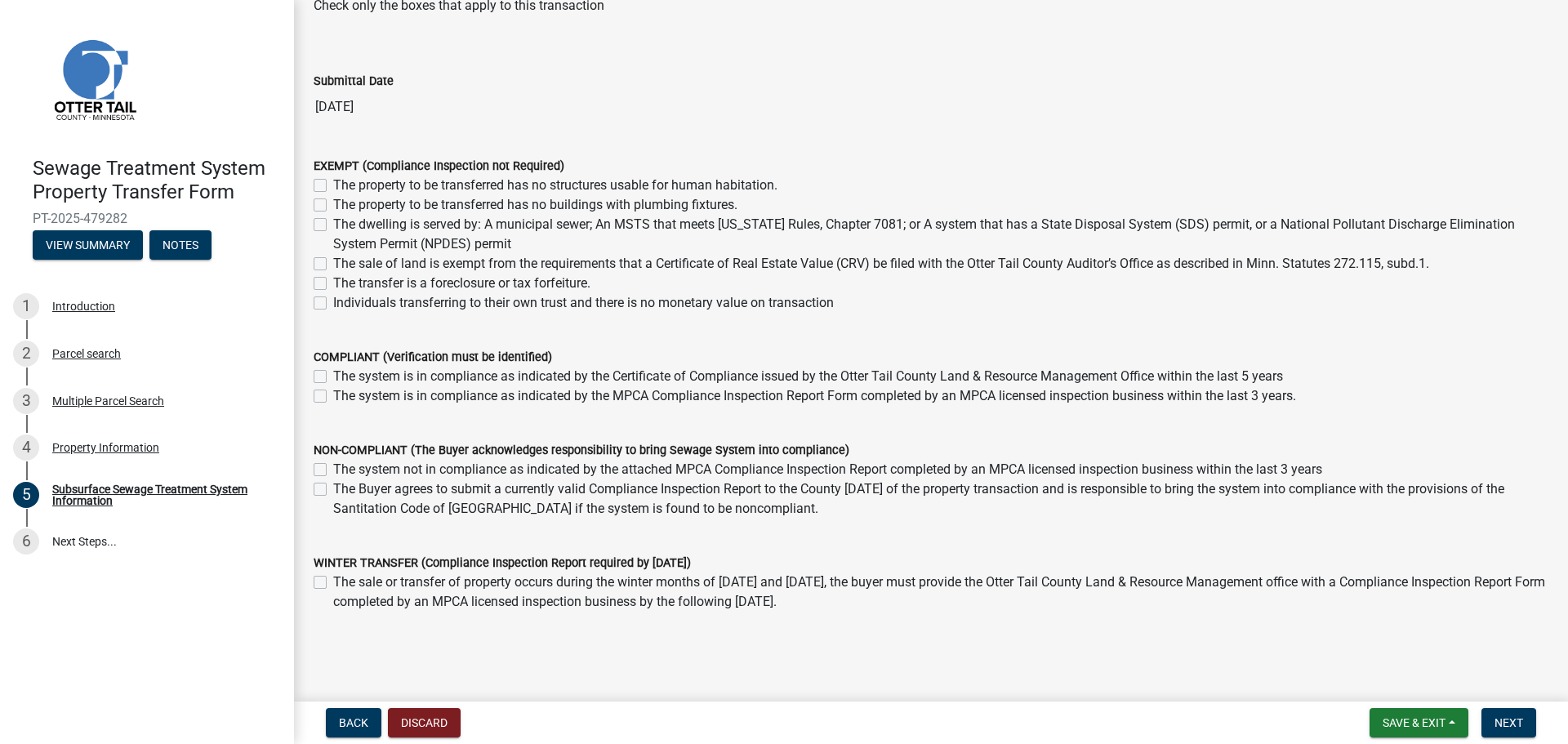
scroll to position [0, 0]
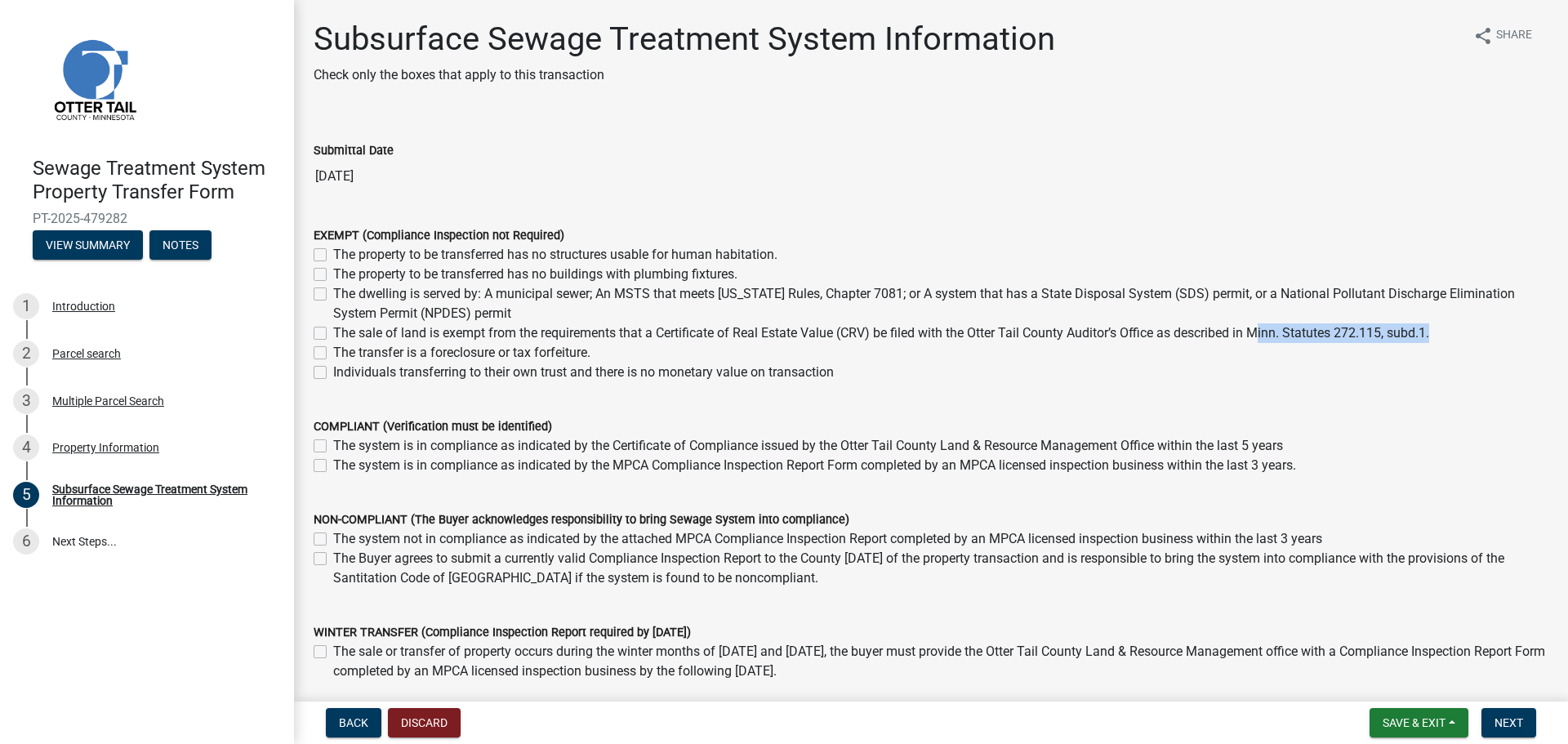
drag, startPoint x: 1435, startPoint y: 334, endPoint x: 1258, endPoint y: 327, distance: 177.1
click at [1258, 327] on label "The sale of land is exempt from the requirements that a Certificate of Real Est…" at bounding box center [881, 333] width 1096 height 19
copy label "Minn. Statutes 272.115, subd.1"
